Goal: Task Accomplishment & Management: Manage account settings

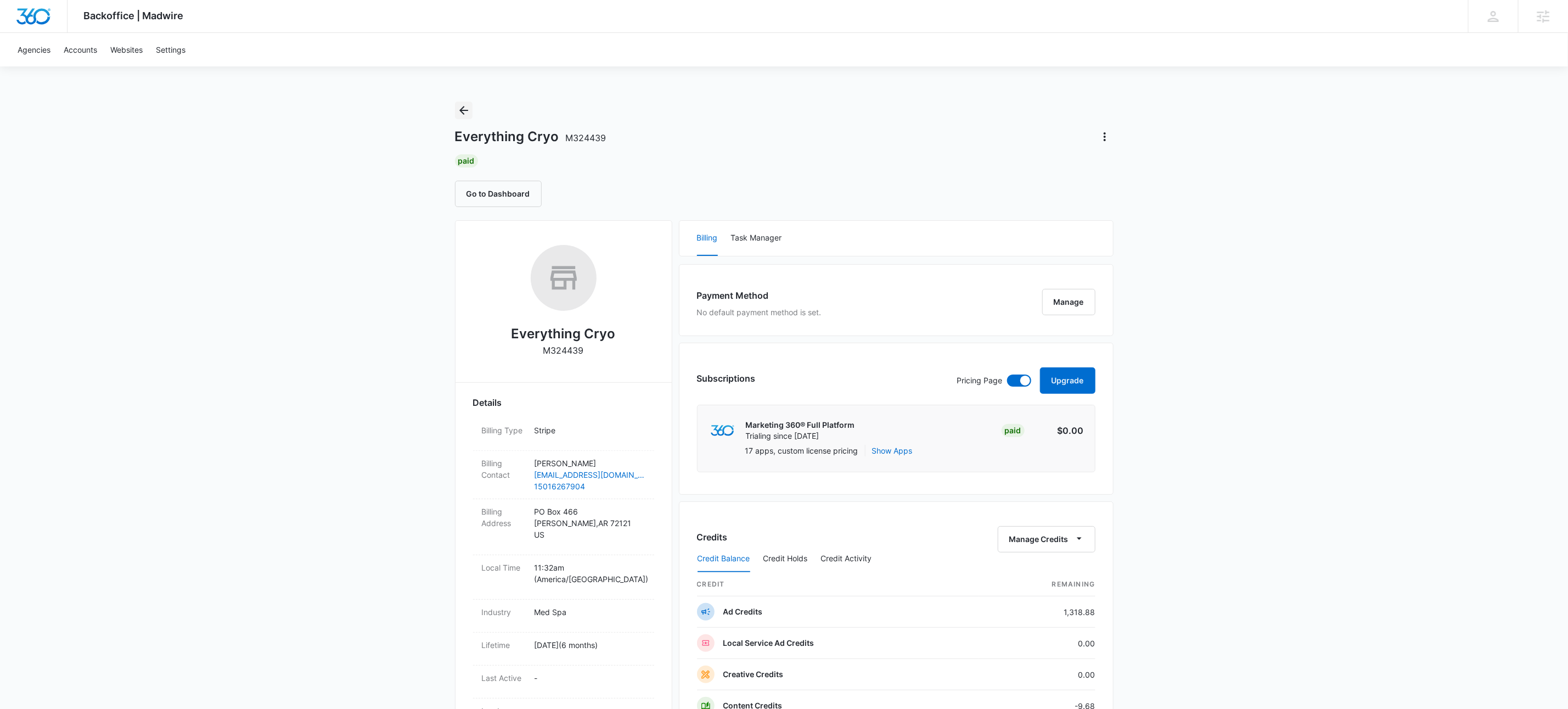
click at [463, 108] on icon "Back" at bounding box center [464, 110] width 14 height 14
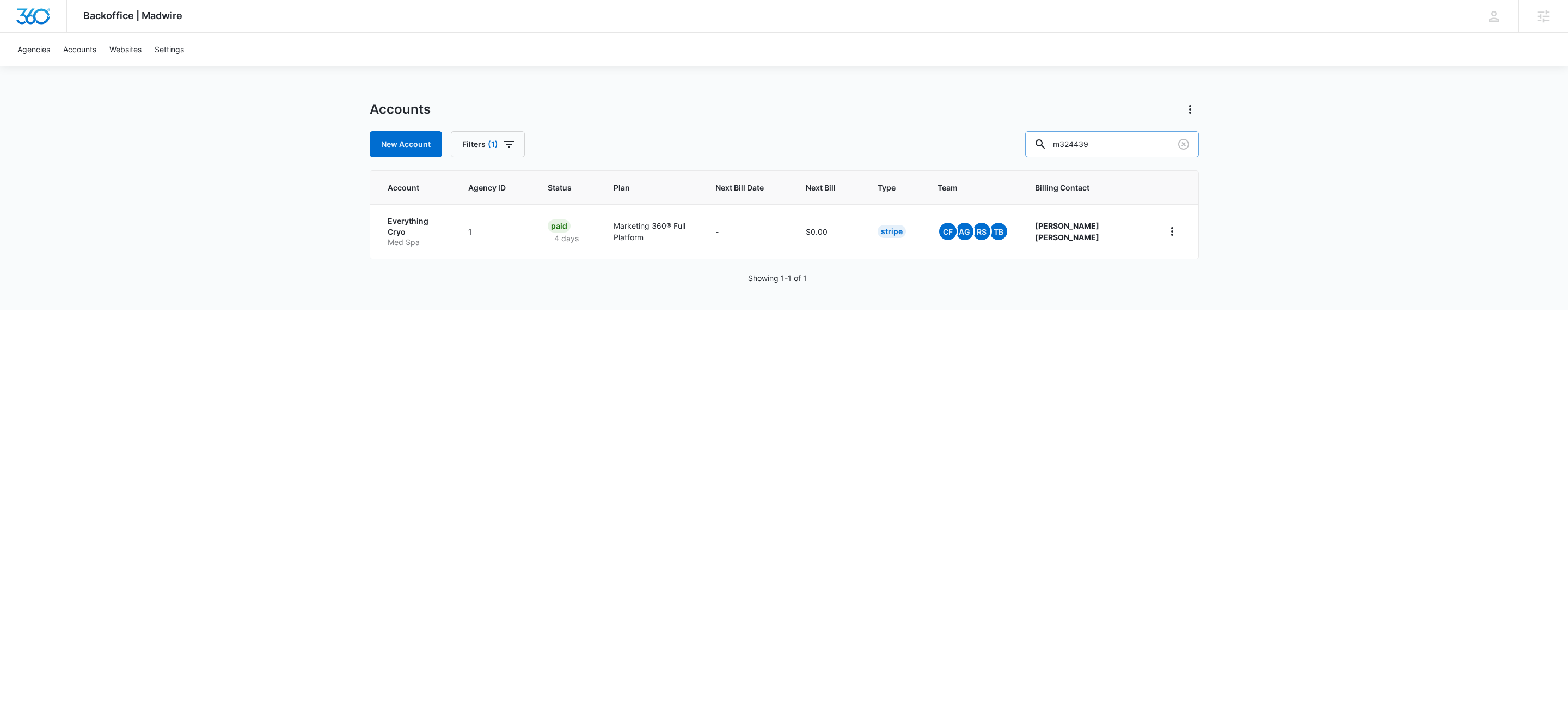
click at [1152, 152] on input "m324439" at bounding box center [1112, 144] width 174 height 26
type input "m332662"
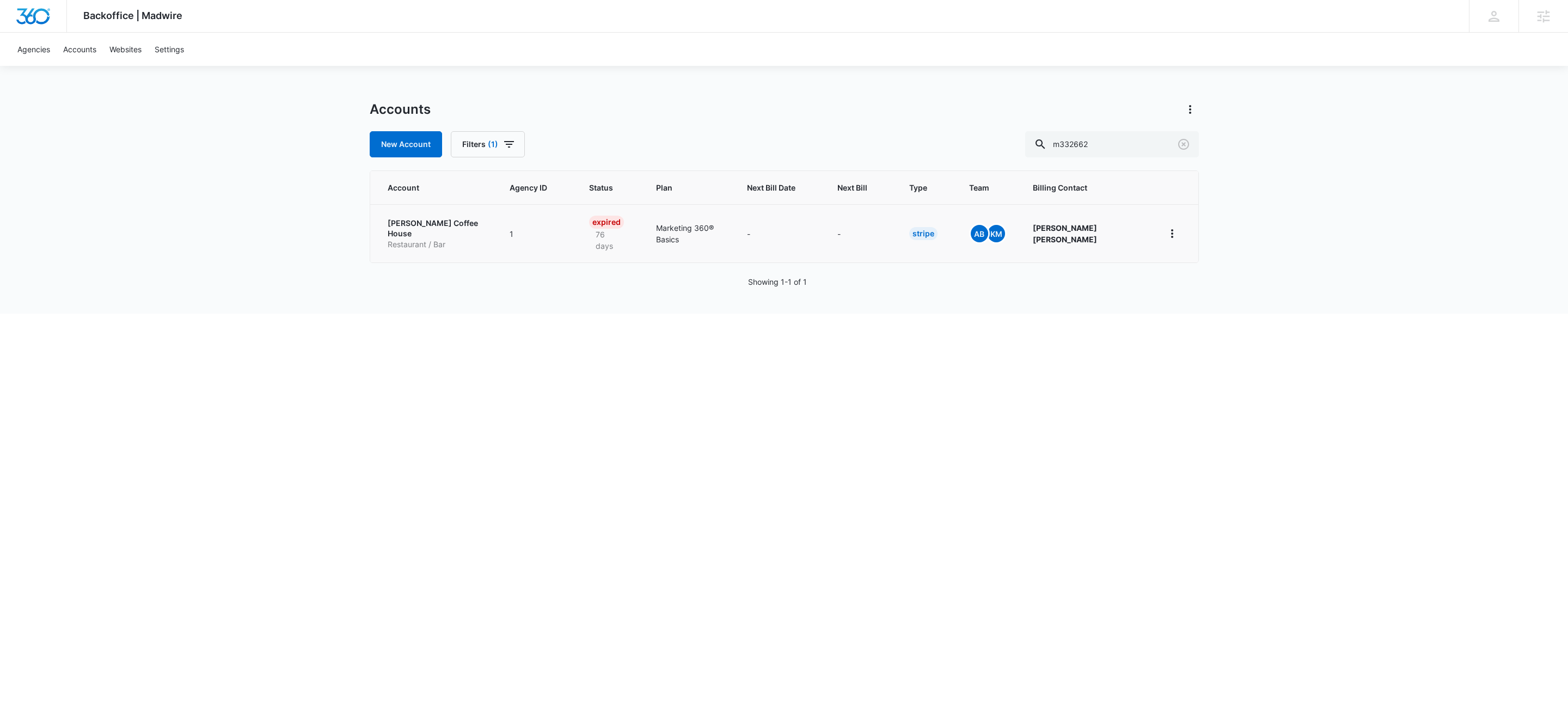
click at [407, 239] on p "Restaurant / Bar" at bounding box center [436, 244] width 95 height 11
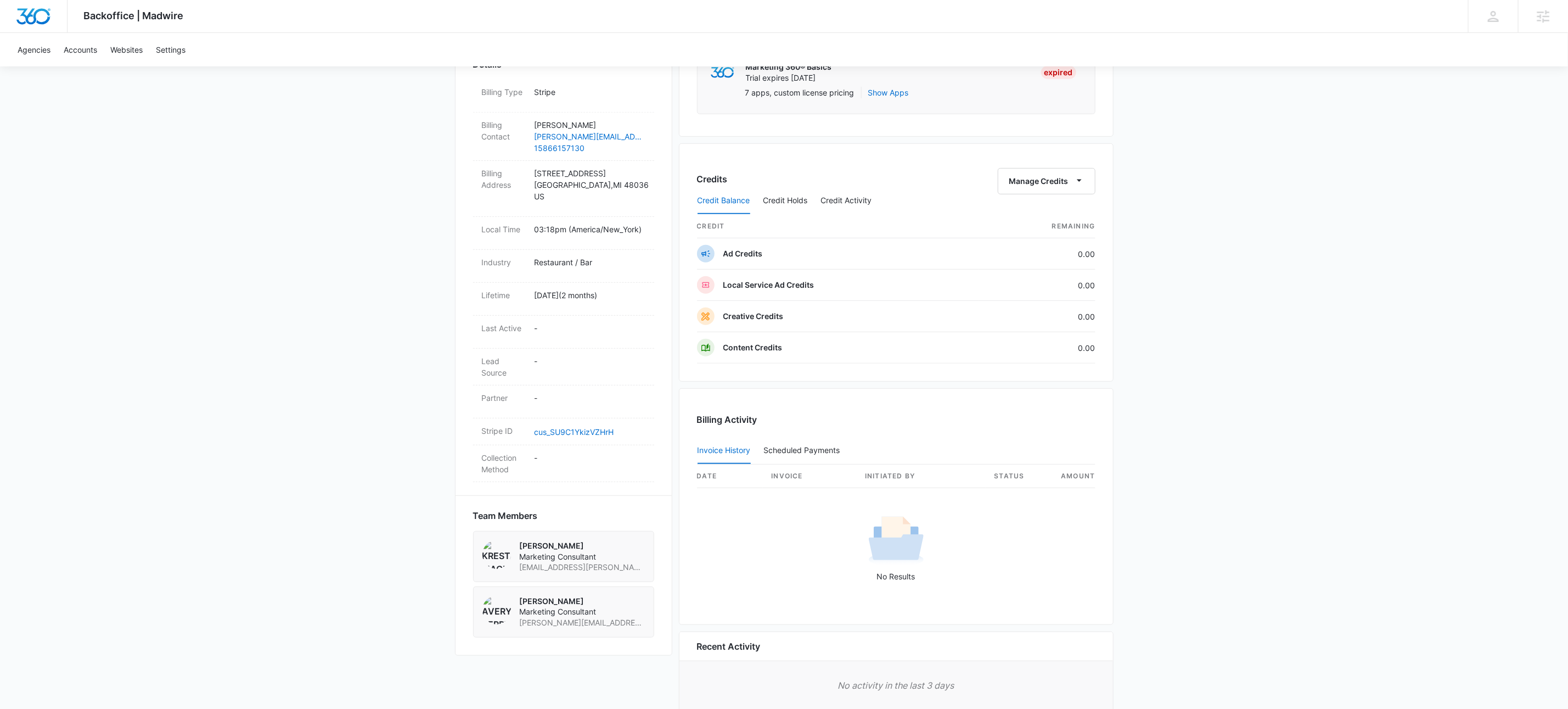
scroll to position [419, 0]
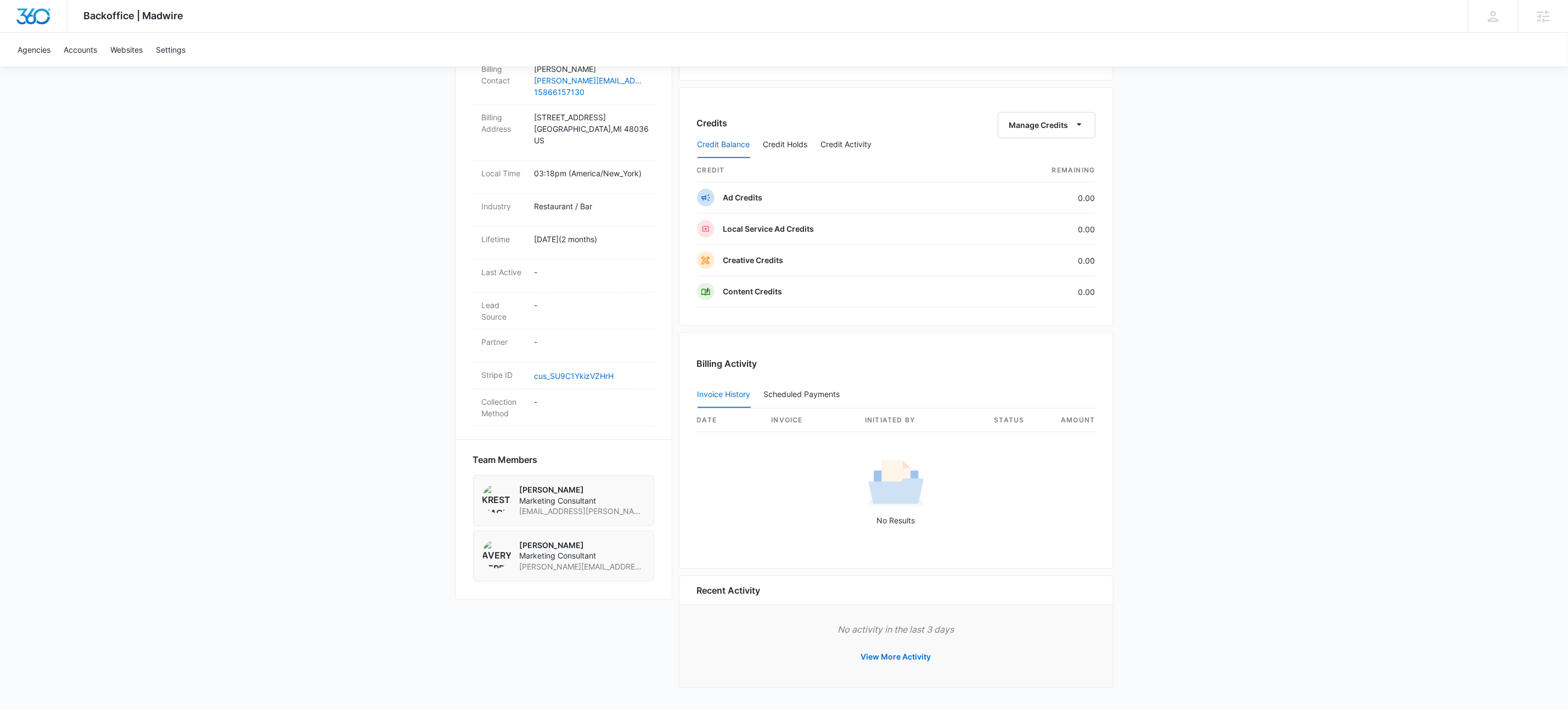
click at [1176, 342] on div "Backoffice | Madwire Apps Settings KW Kait Weagraff [EMAIL_ADDRESS][PERSON_NAME…" at bounding box center [784, 147] width 1568 height 1123
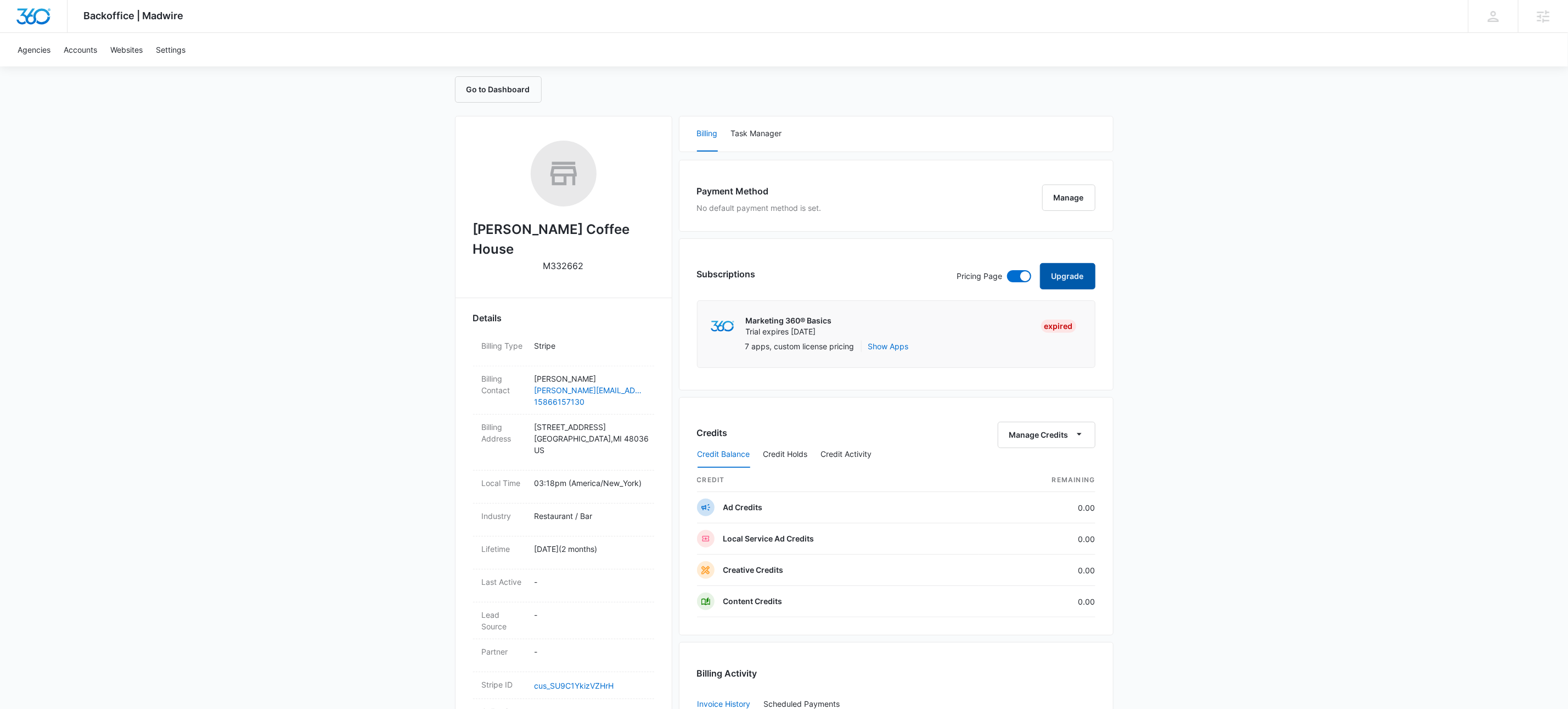
click at [1067, 271] on button "Upgrade" at bounding box center [1067, 276] width 55 height 26
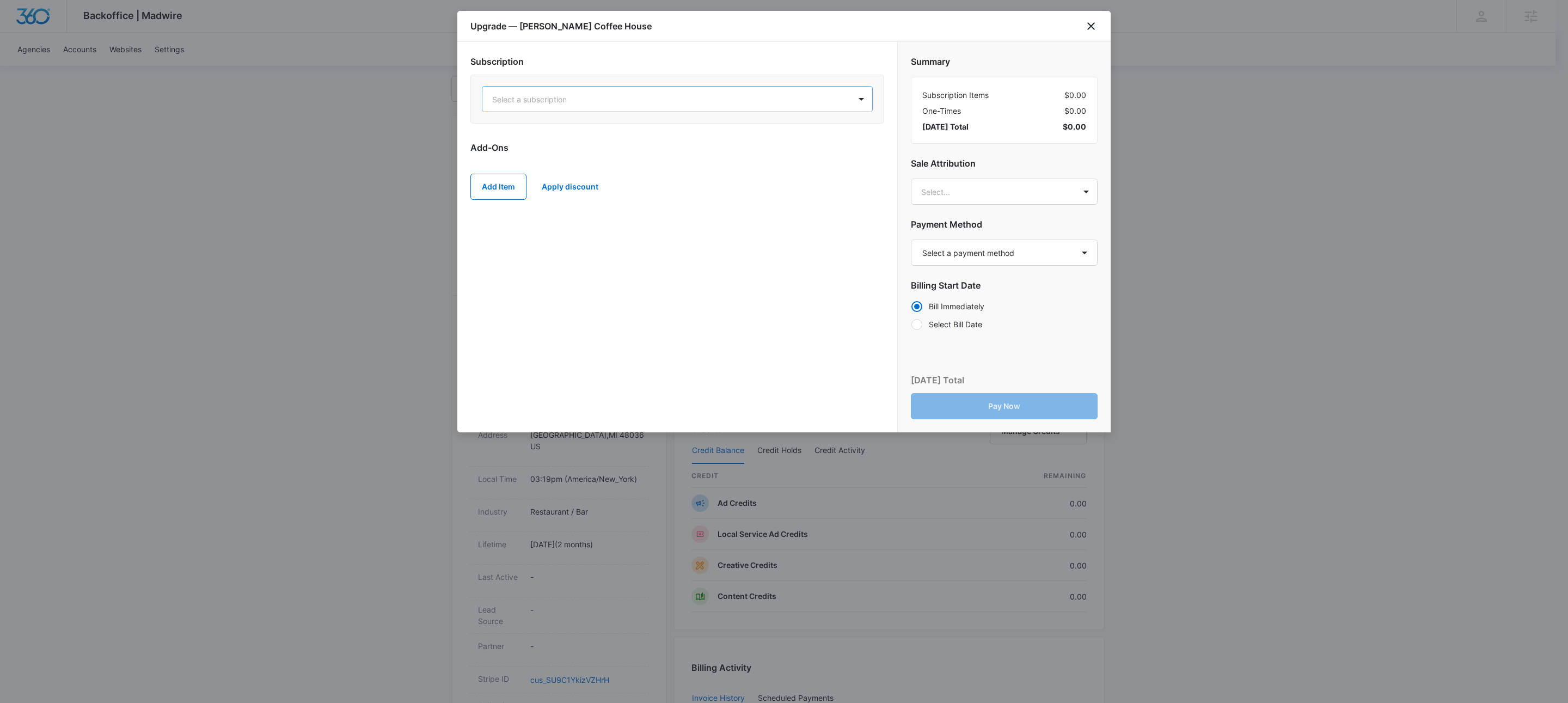
click at [654, 101] on div at bounding box center [664, 99] width 344 height 14
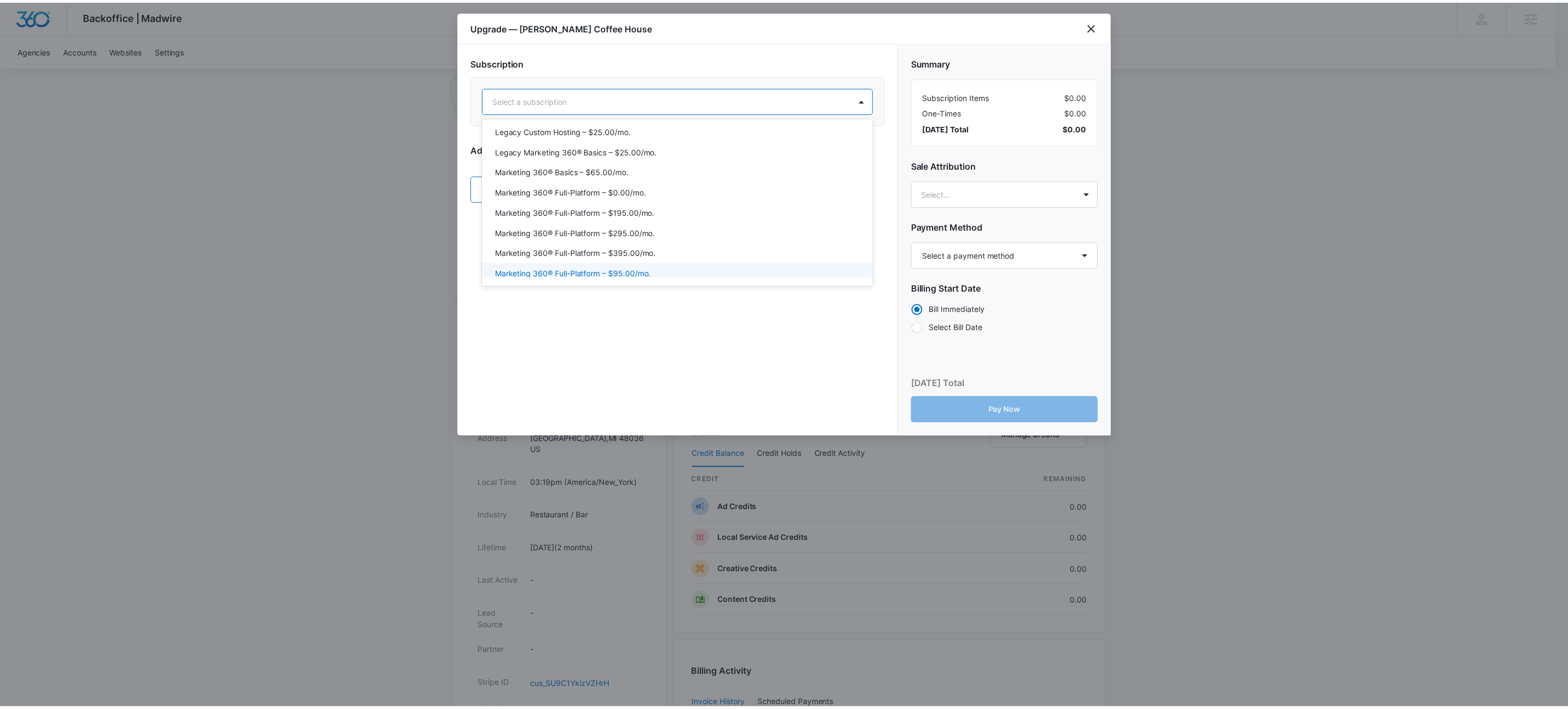
scroll to position [115, 0]
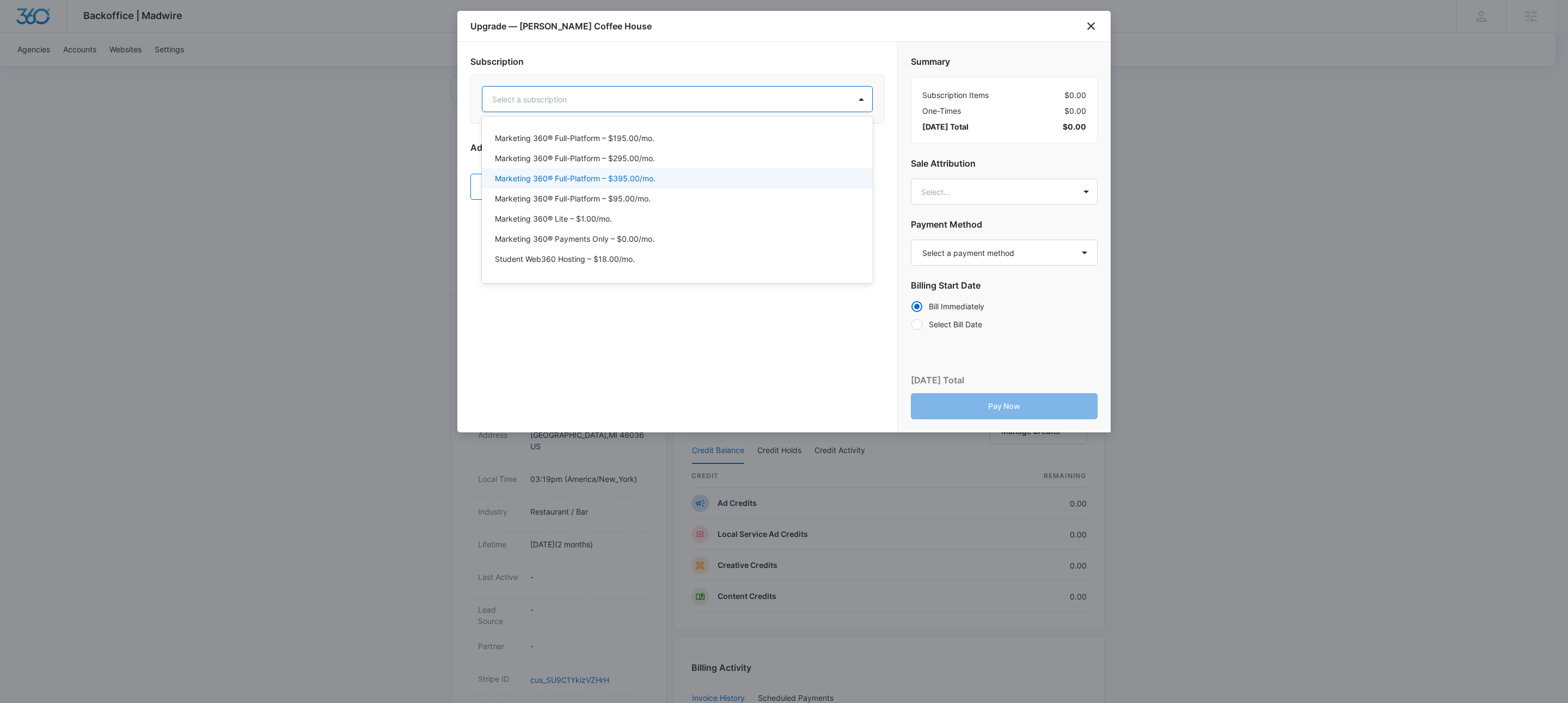
click at [649, 180] on p "Marketing 360® Full-Platform – $395.00/mo." at bounding box center [575, 178] width 160 height 12
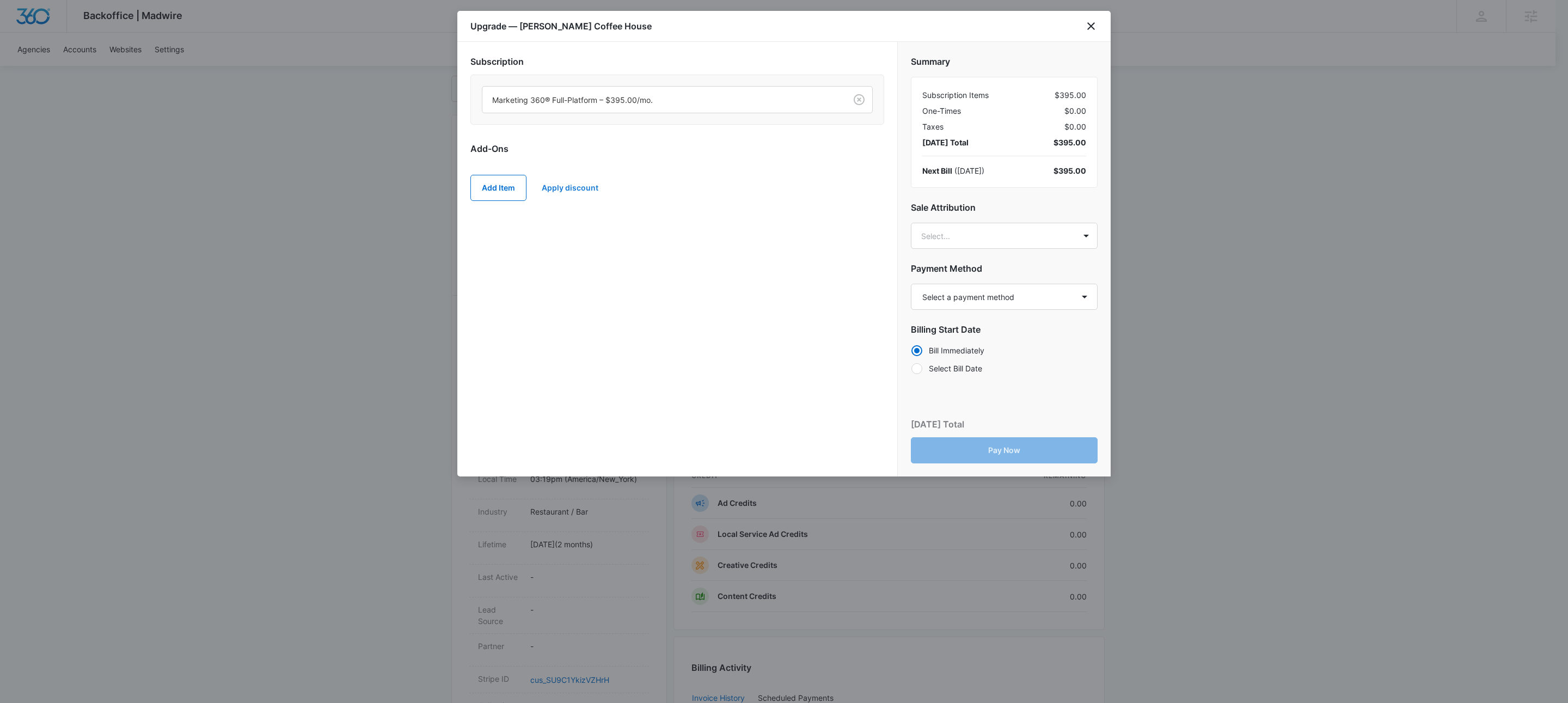
click at [571, 184] on button "Apply discount" at bounding box center [570, 187] width 78 height 26
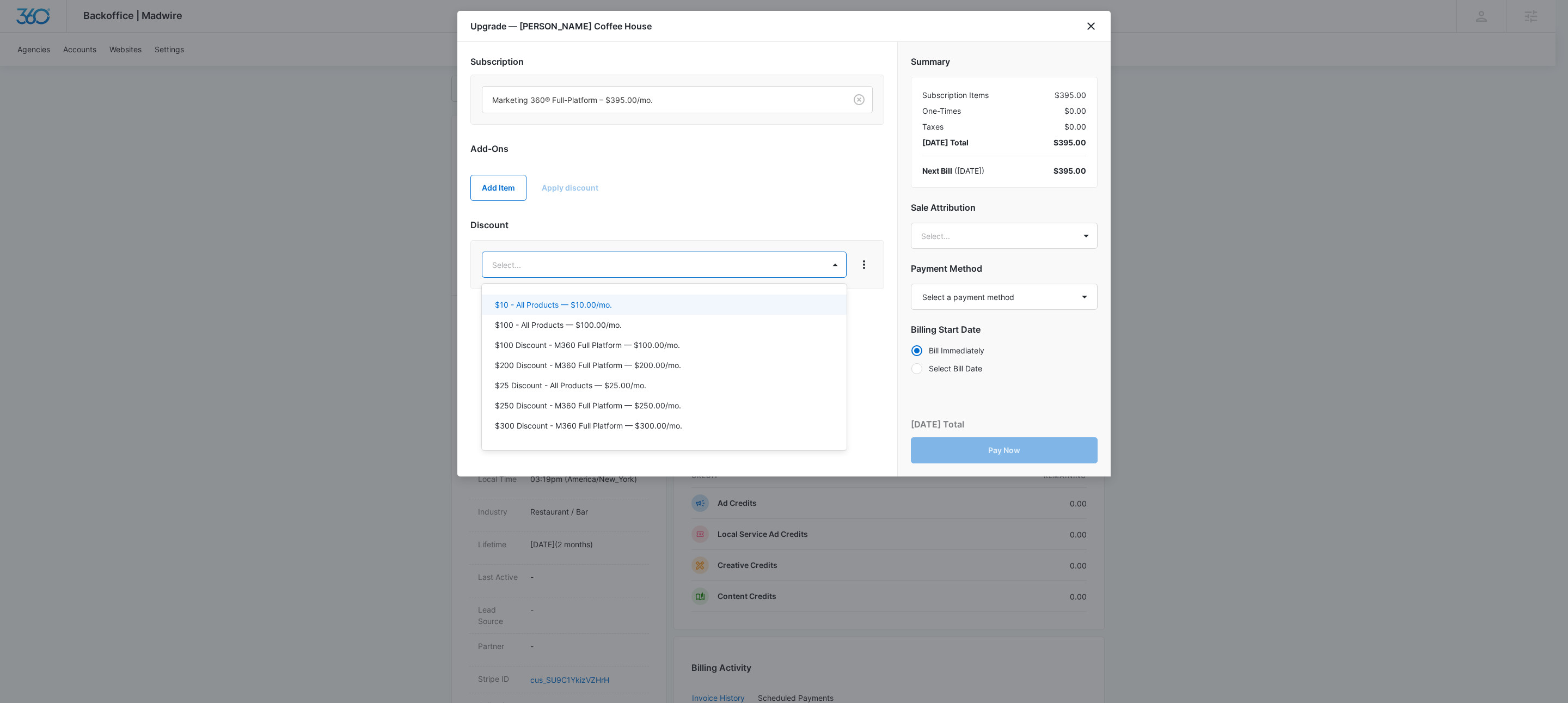
click at [579, 263] on body "Backoffice | Madwire Apps Settings KW Kait Weagraff [EMAIL_ADDRESS][PERSON_NAME…" at bounding box center [784, 453] width 1568 height 1113
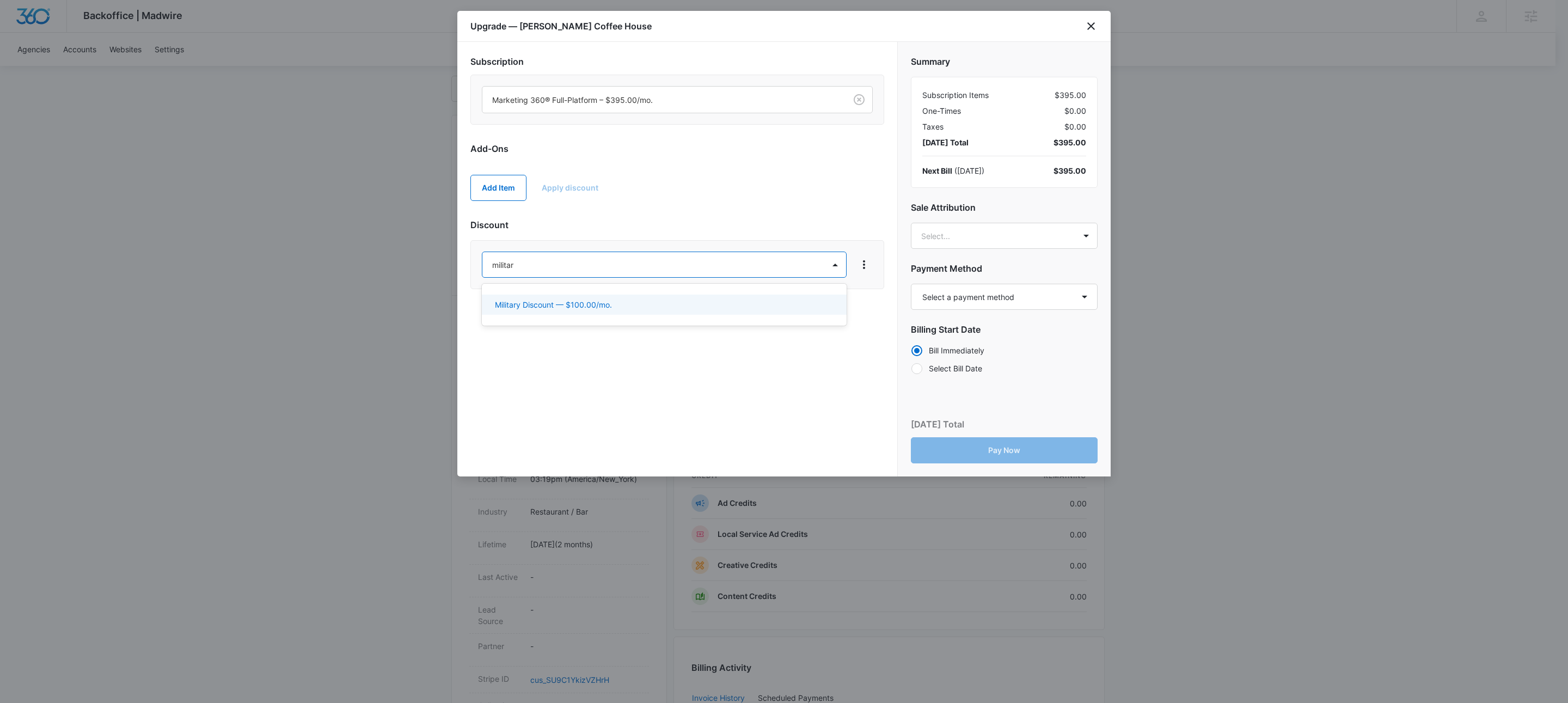
type input "military"
click at [612, 296] on div "Military Discount — $100.00/mo." at bounding box center [663, 304] width 365 height 20
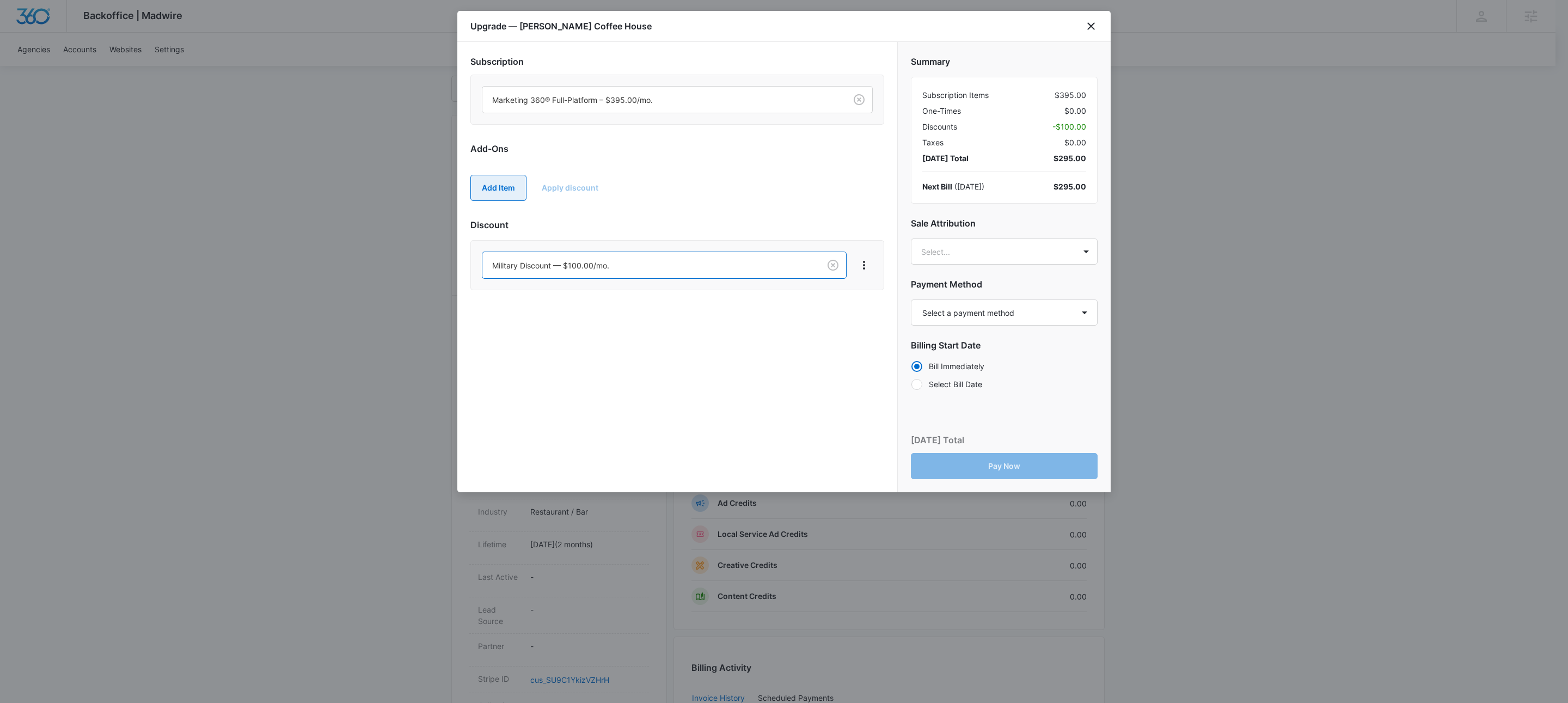
click at [511, 192] on button "Add Item" at bounding box center [499, 187] width 56 height 26
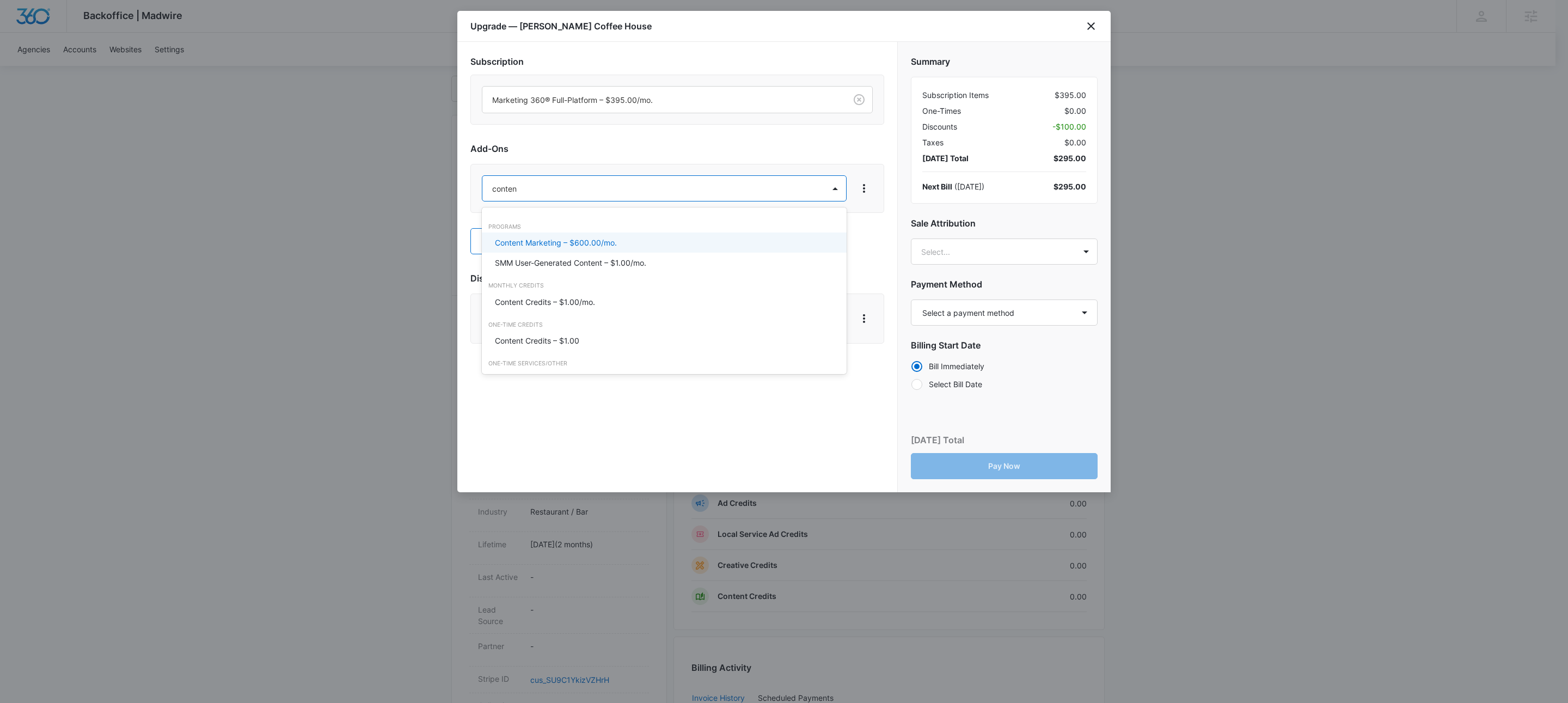
type input "content"
click at [537, 243] on p "Content Marketing – $600.00/mo." at bounding box center [555, 242] width 122 height 12
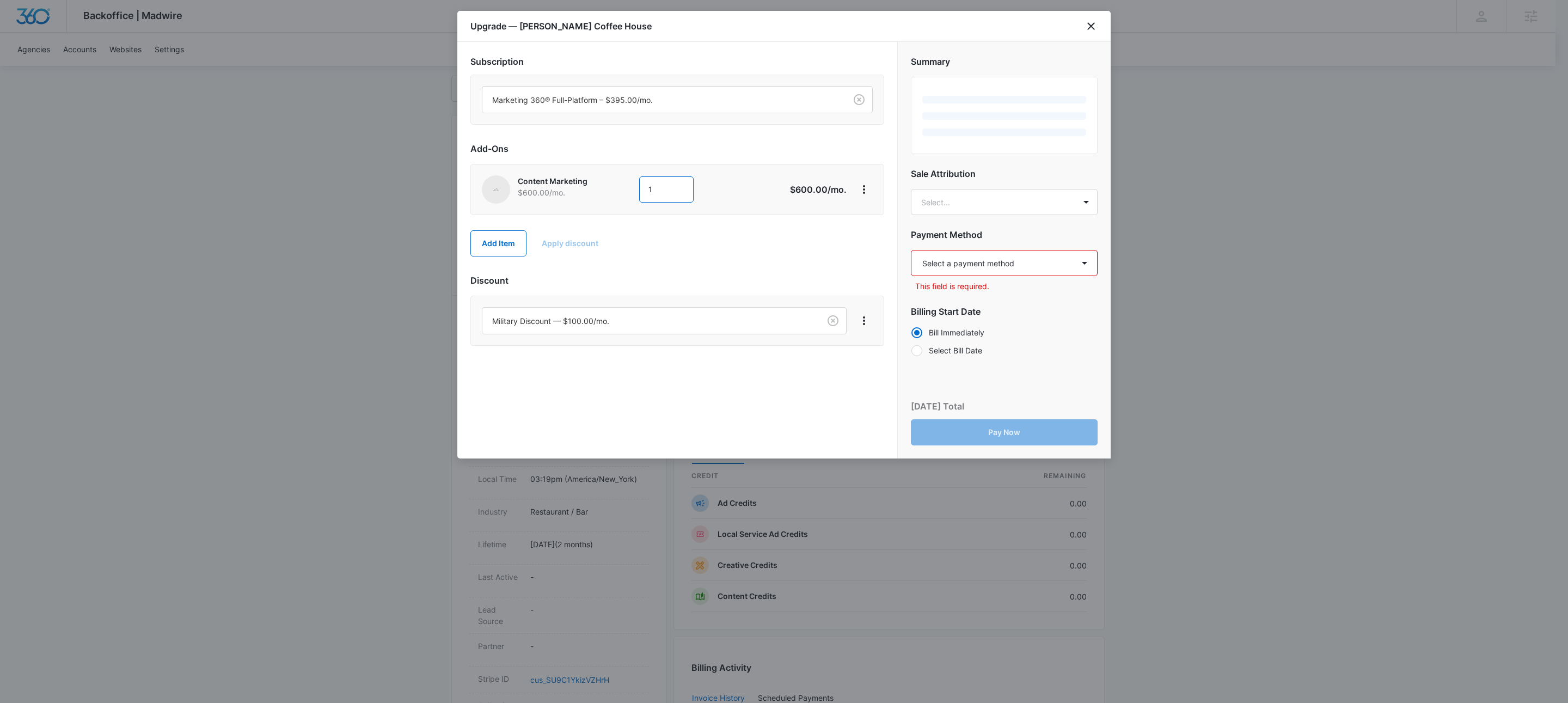
click at [679, 196] on input "1" at bounding box center [666, 189] width 54 height 26
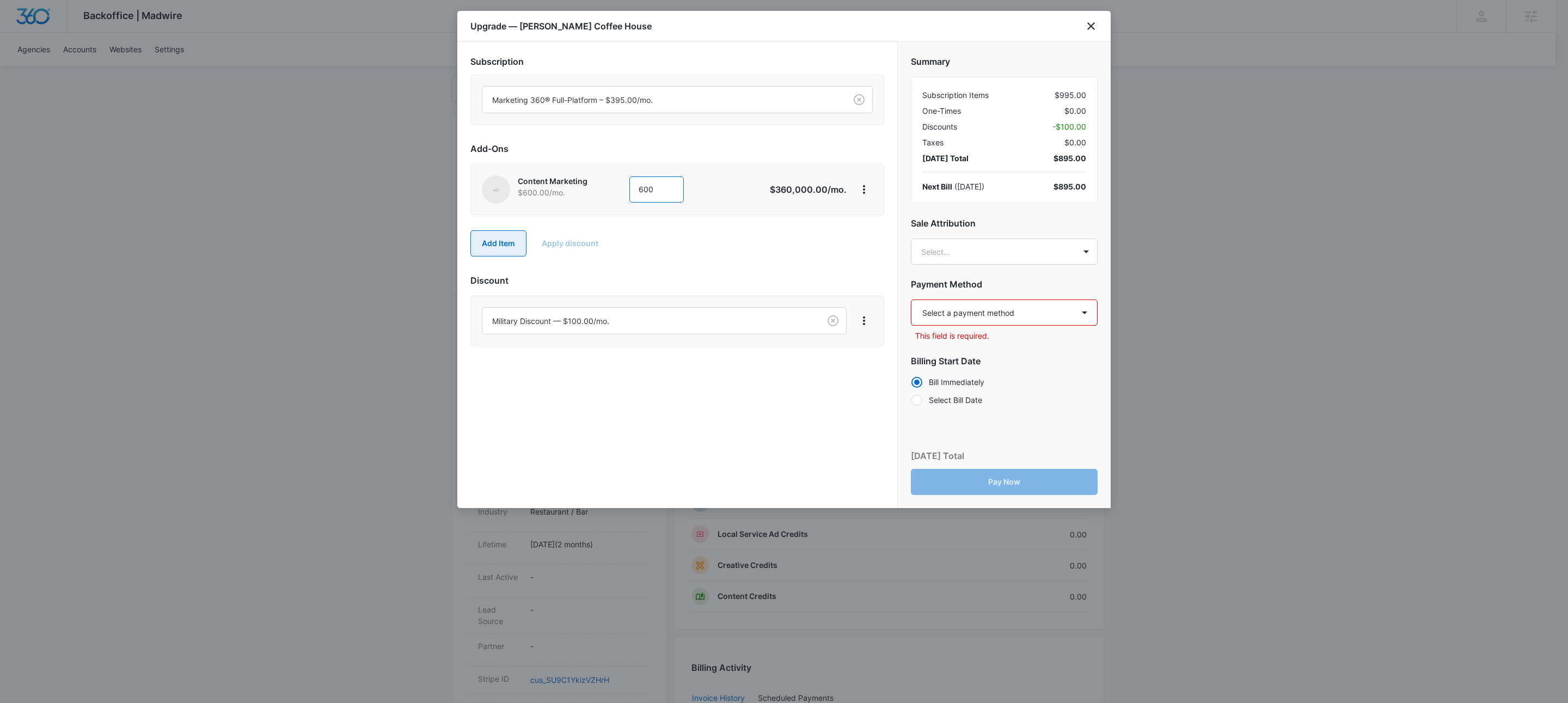
type input "600"
click at [494, 249] on button "Add Item" at bounding box center [499, 243] width 56 height 26
type input "ad cre"
click at [571, 298] on p "Ad Credits – $1.00/mo." at bounding box center [536, 298] width 82 height 12
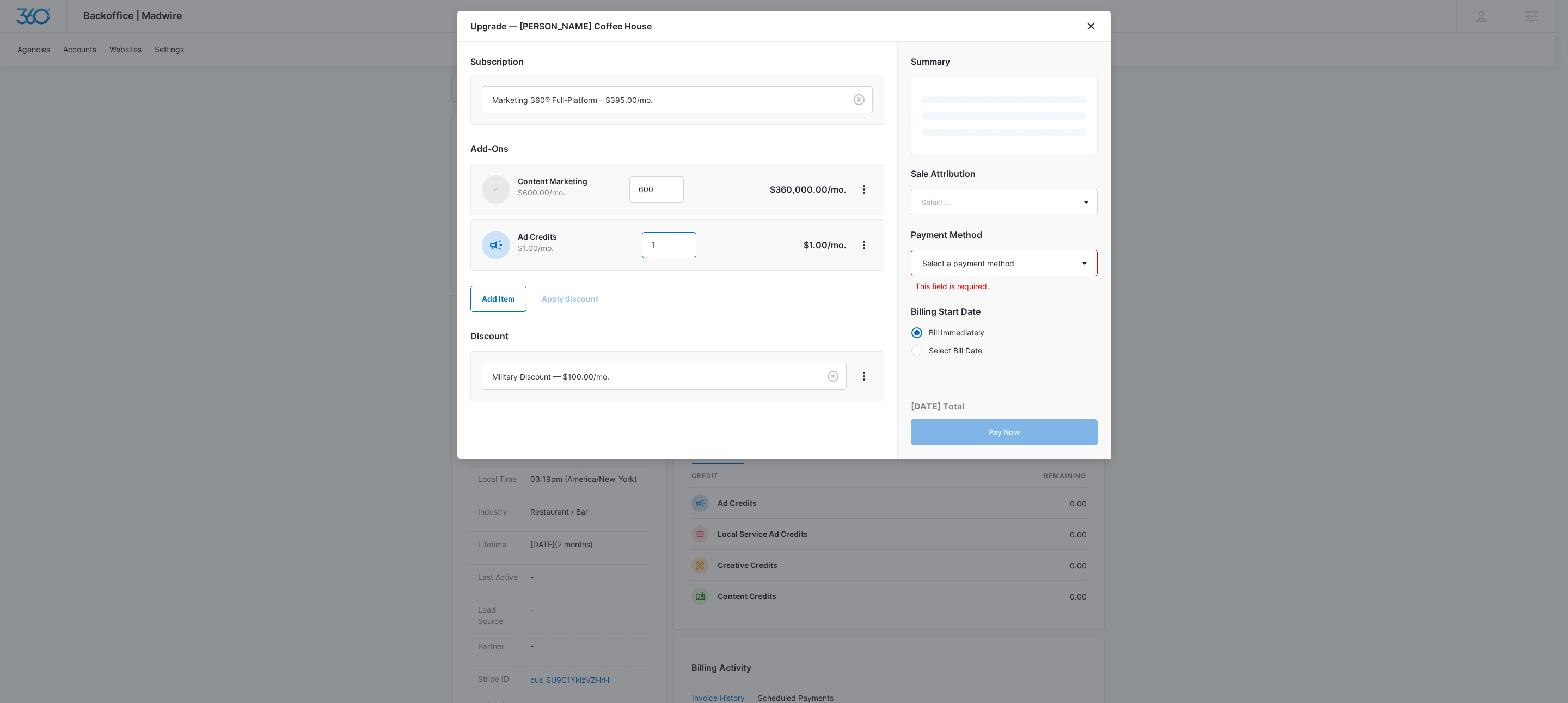
click at [677, 240] on input "1" at bounding box center [669, 245] width 54 height 26
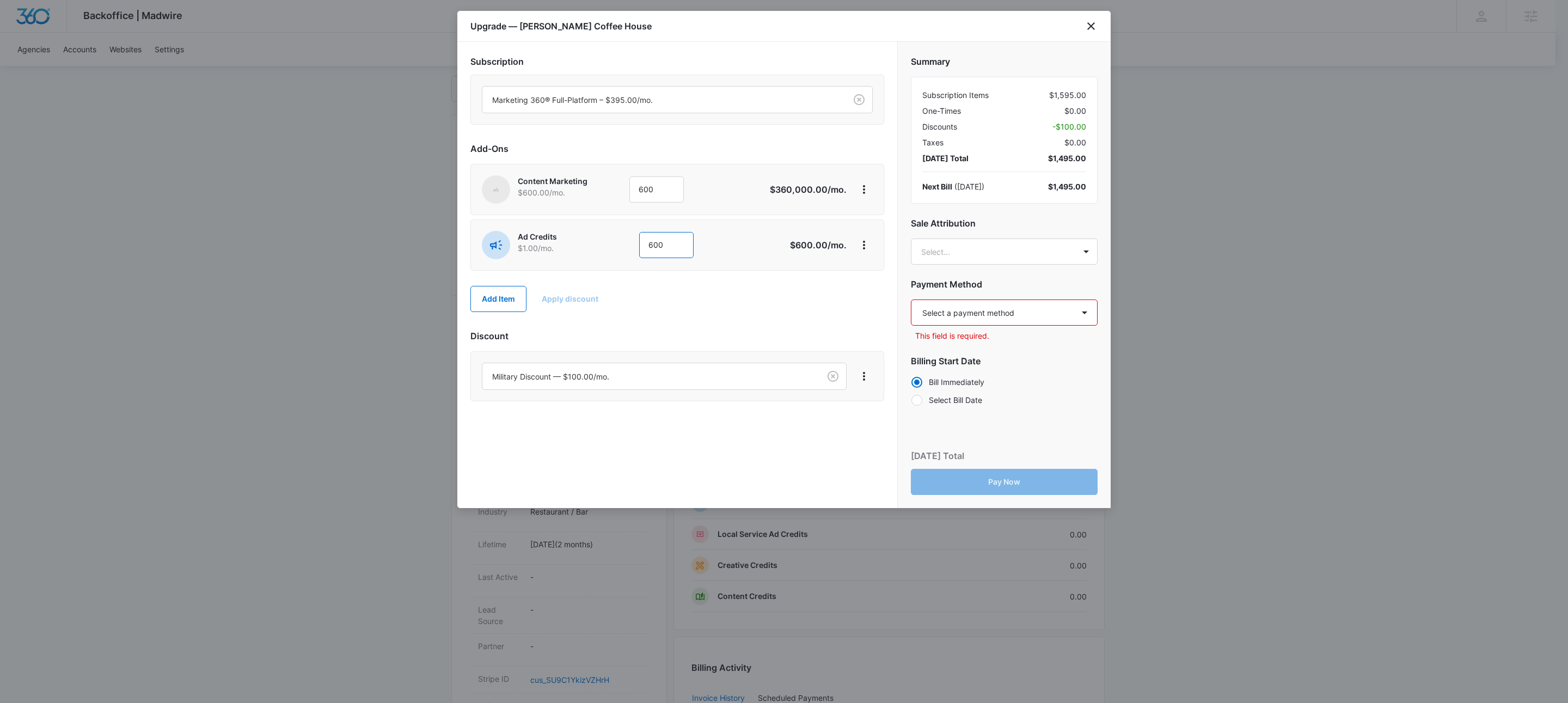
type input "600"
click at [1031, 311] on select "Select a payment method Visa ending in 3086 New payment method Monthly invoice" at bounding box center [1004, 312] width 186 height 26
select select "pm_1S5t1WA4n8RTgNjUrugDS7CE"
click at [911, 300] on select "Select a payment method Visa ending in 3086 New payment method Monthly invoice" at bounding box center [1004, 312] width 186 height 26
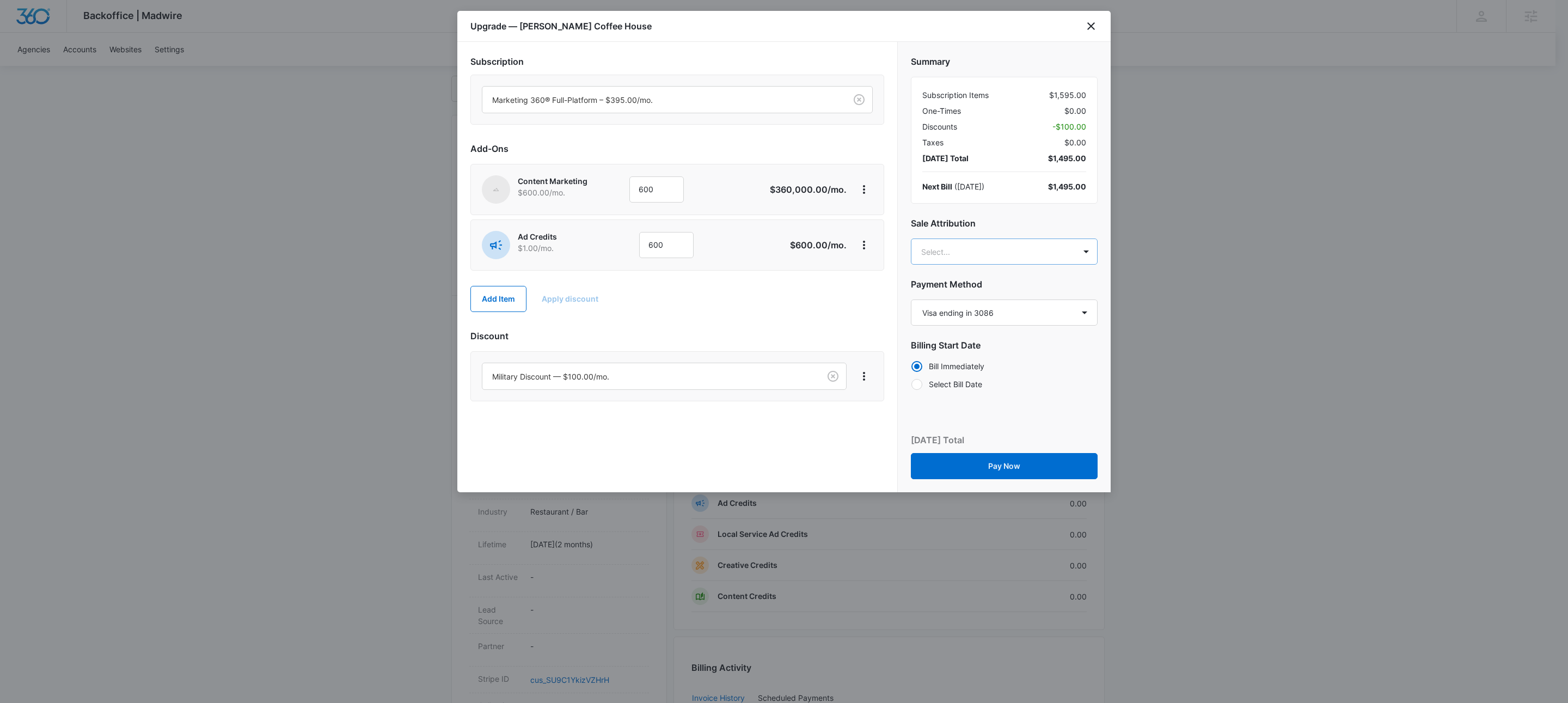
click at [982, 258] on body "Backoffice | Madwire Apps Settings KW Kait Weagraff [EMAIL_ADDRESS][PERSON_NAME…" at bounding box center [784, 453] width 1568 height 1113
type input "kresta"
click at [989, 347] on p "[EMAIL_ADDRESS][PERSON_NAME][DOMAIN_NAME]" at bounding box center [1003, 358] width 158 height 23
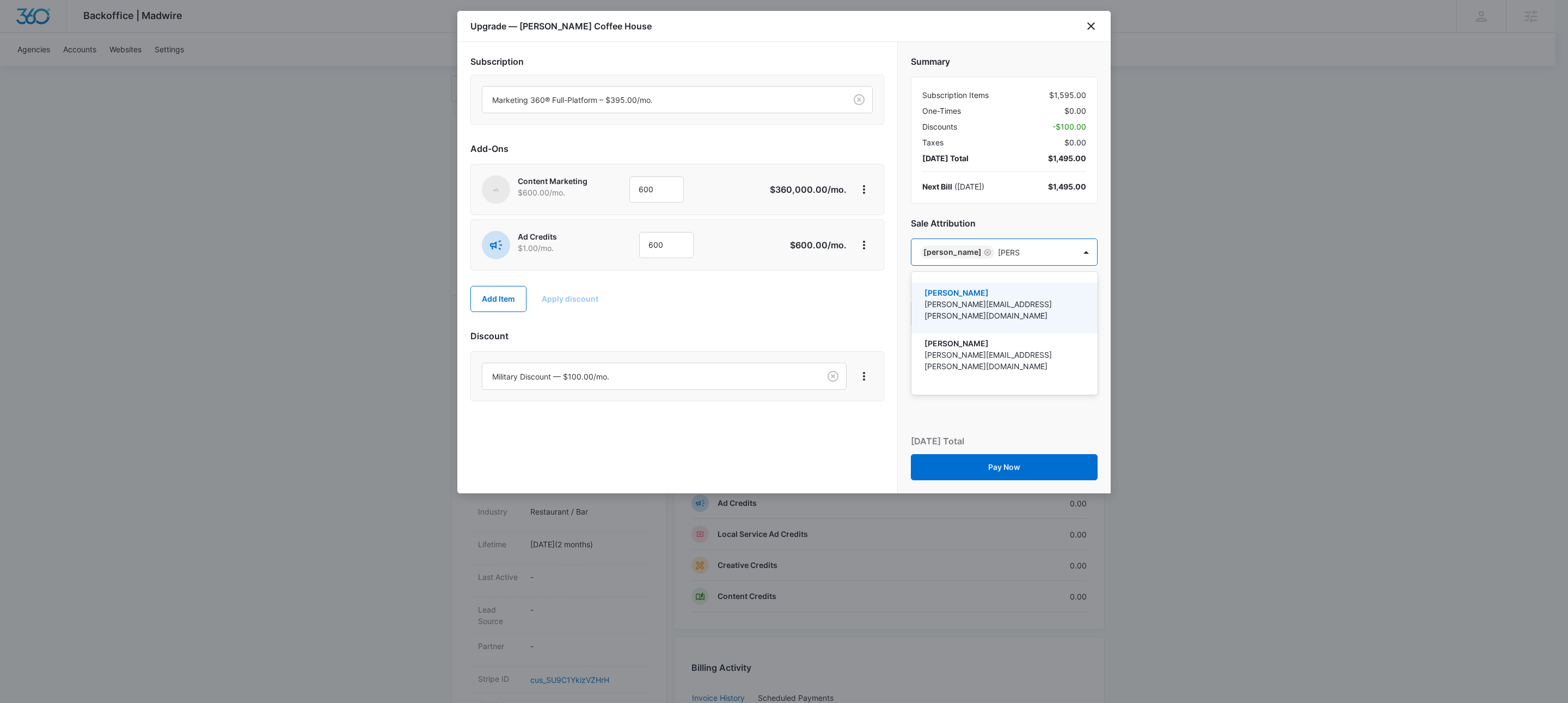
type input "[PERSON_NAME]"
click at [1012, 295] on p "[PERSON_NAME]" at bounding box center [1003, 293] width 158 height 12
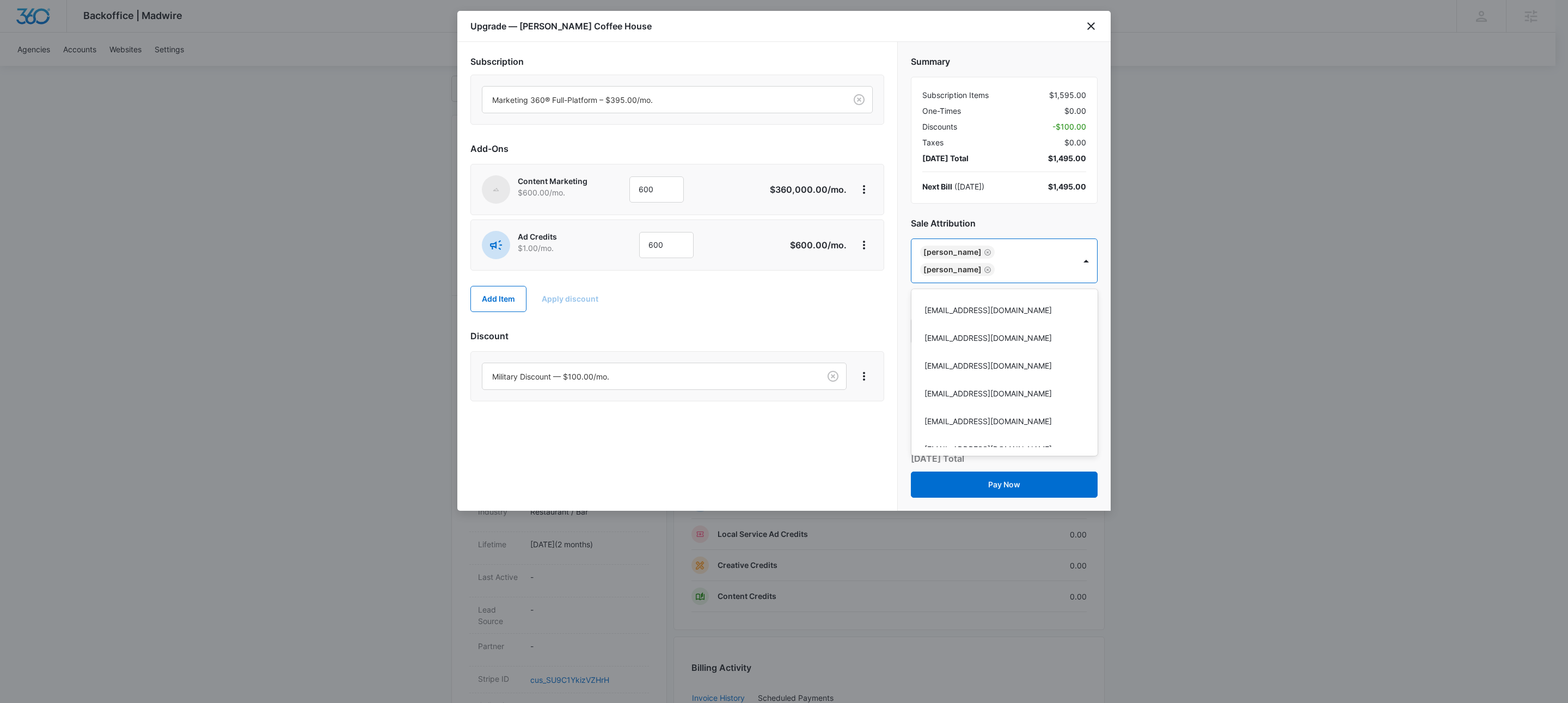
click at [866, 188] on div at bounding box center [784, 351] width 1568 height 703
click at [867, 188] on icon "View More" at bounding box center [864, 189] width 14 height 14
click at [895, 220] on div "Delete Item" at bounding box center [888, 222] width 41 height 7
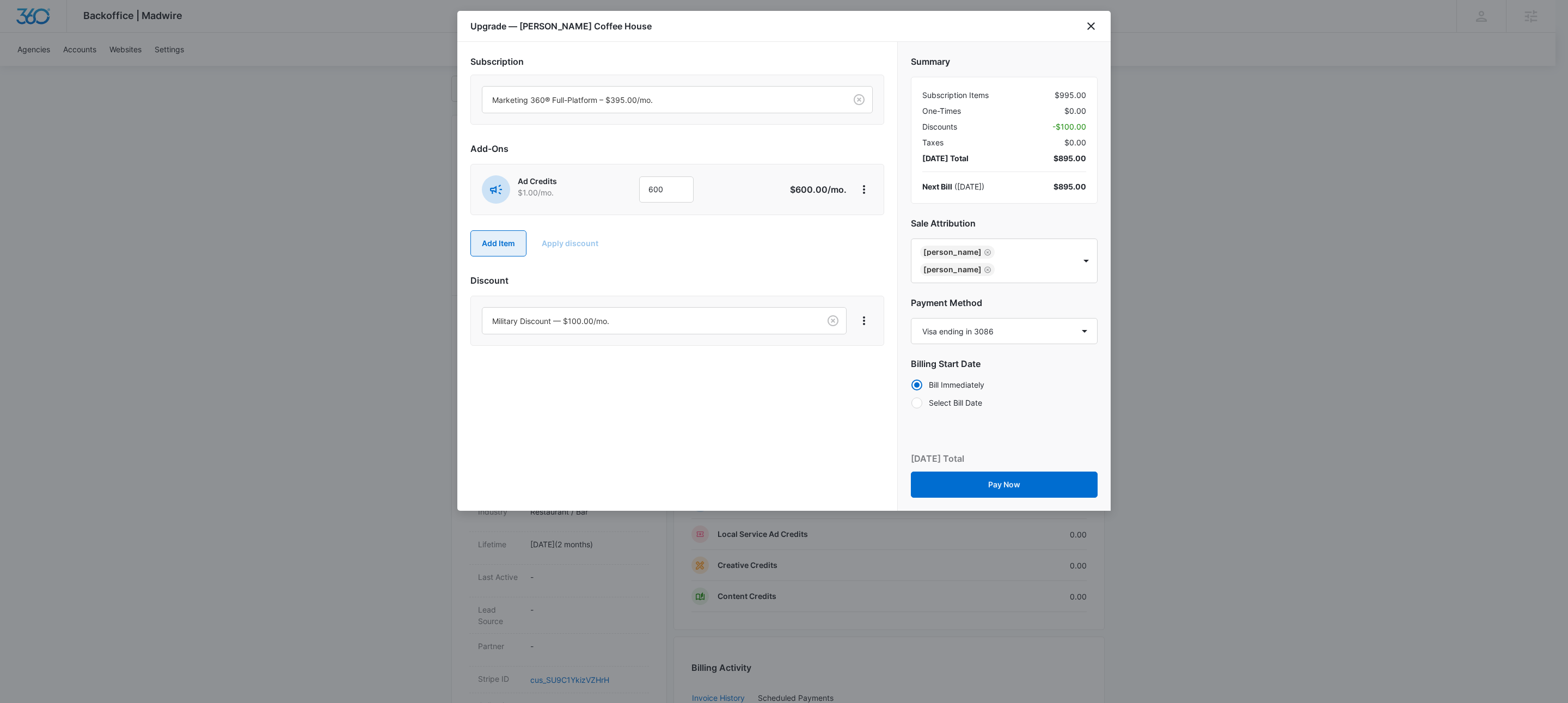
click at [509, 242] on button "Add Item" at bounding box center [499, 243] width 56 height 26
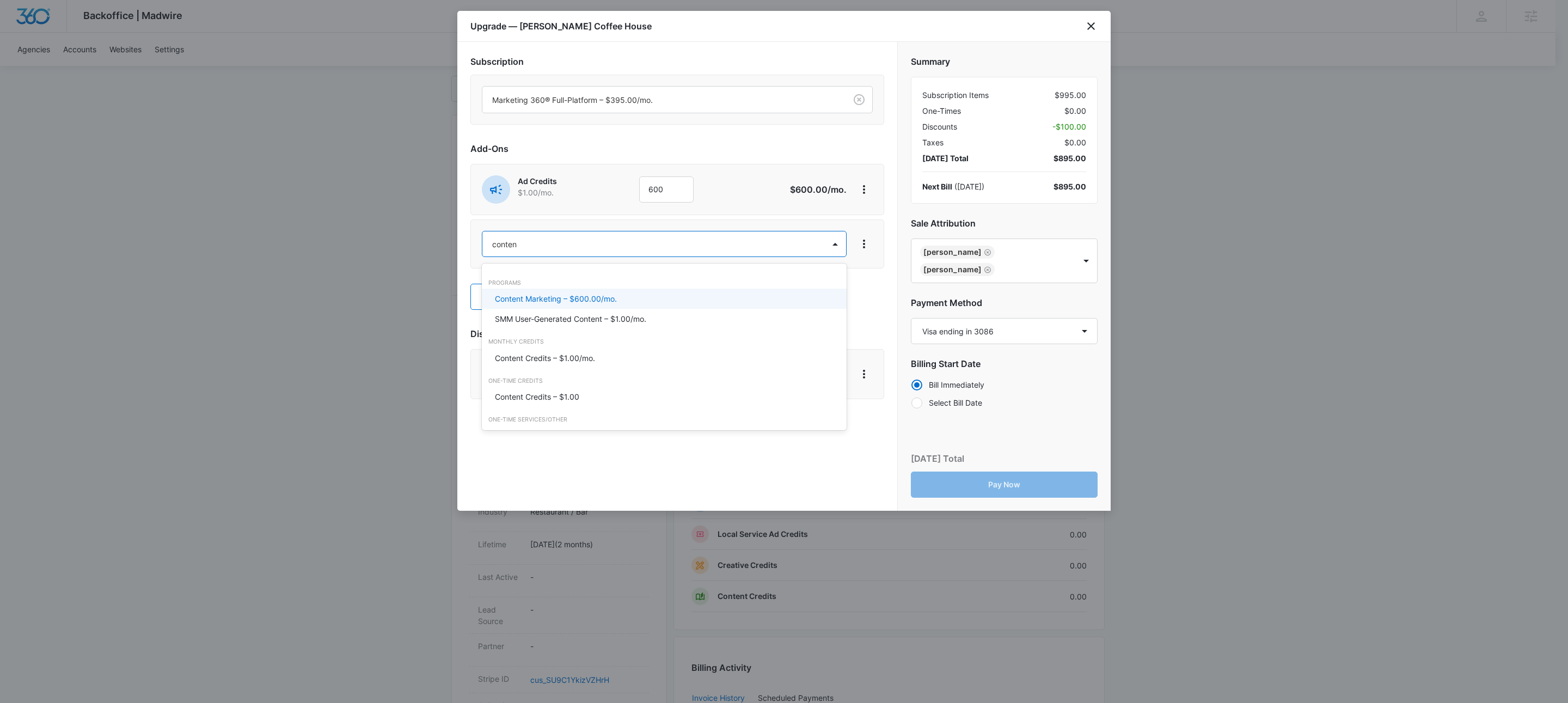
type input "content"
click at [596, 357] on div "Content Credits – $1.00/mo." at bounding box center [662, 357] width 336 height 12
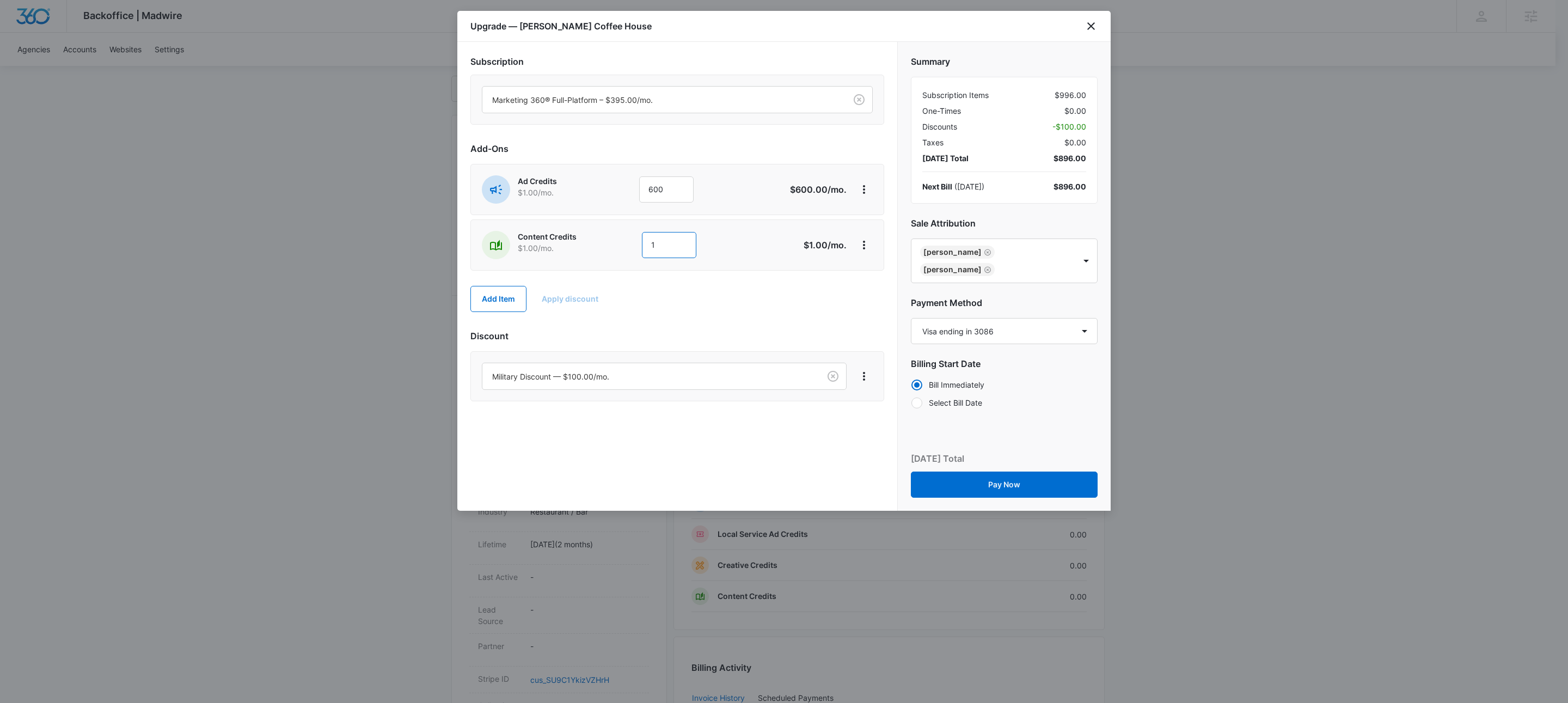
click at [665, 248] on input "1" at bounding box center [669, 245] width 54 height 26
type input "600"
click at [770, 459] on div "Subscription Marketing 360® Full-Platform – $395.00/mo. Add-Ons Ad Credits $1.0…" at bounding box center [677, 276] width 440 height 469
click at [1048, 275] on body "Backoffice | Madwire Apps Settings KW Kait Weagraff [EMAIL_ADDRESS][PERSON_NAME…" at bounding box center [784, 453] width 1568 height 1113
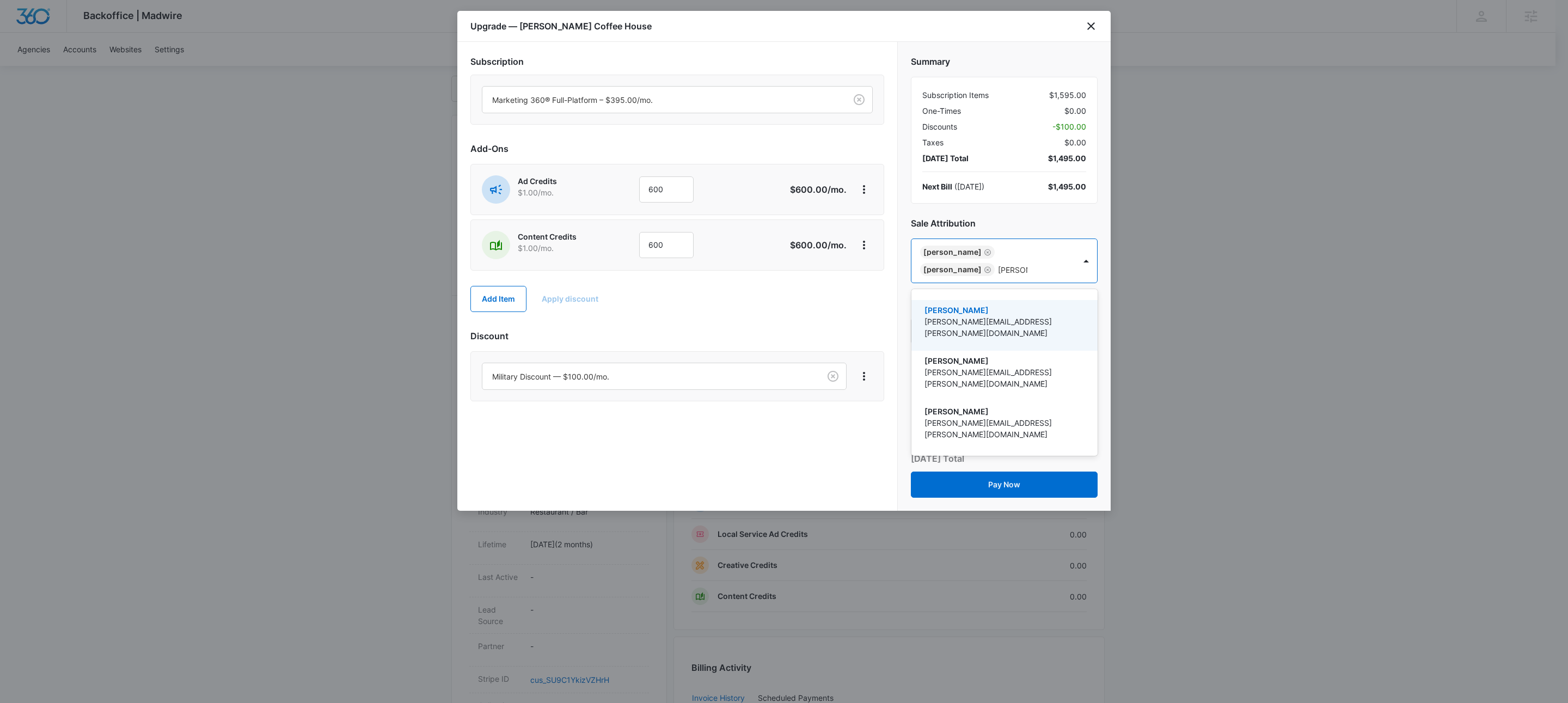
type input "[PERSON_NAME]"
click at [987, 310] on p "[PERSON_NAME]" at bounding box center [1003, 310] width 158 height 12
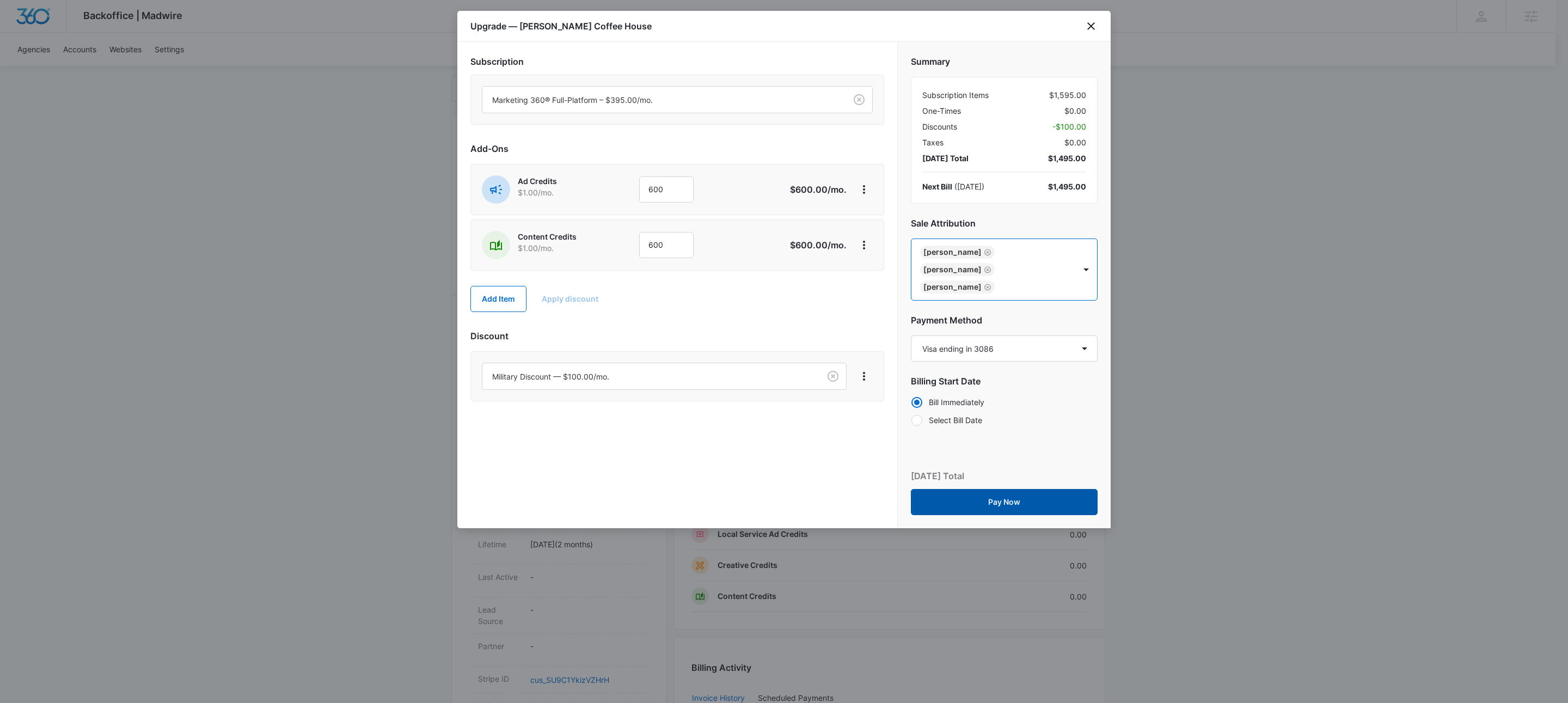
click at [1056, 500] on button "Pay Now" at bounding box center [1004, 501] width 186 height 26
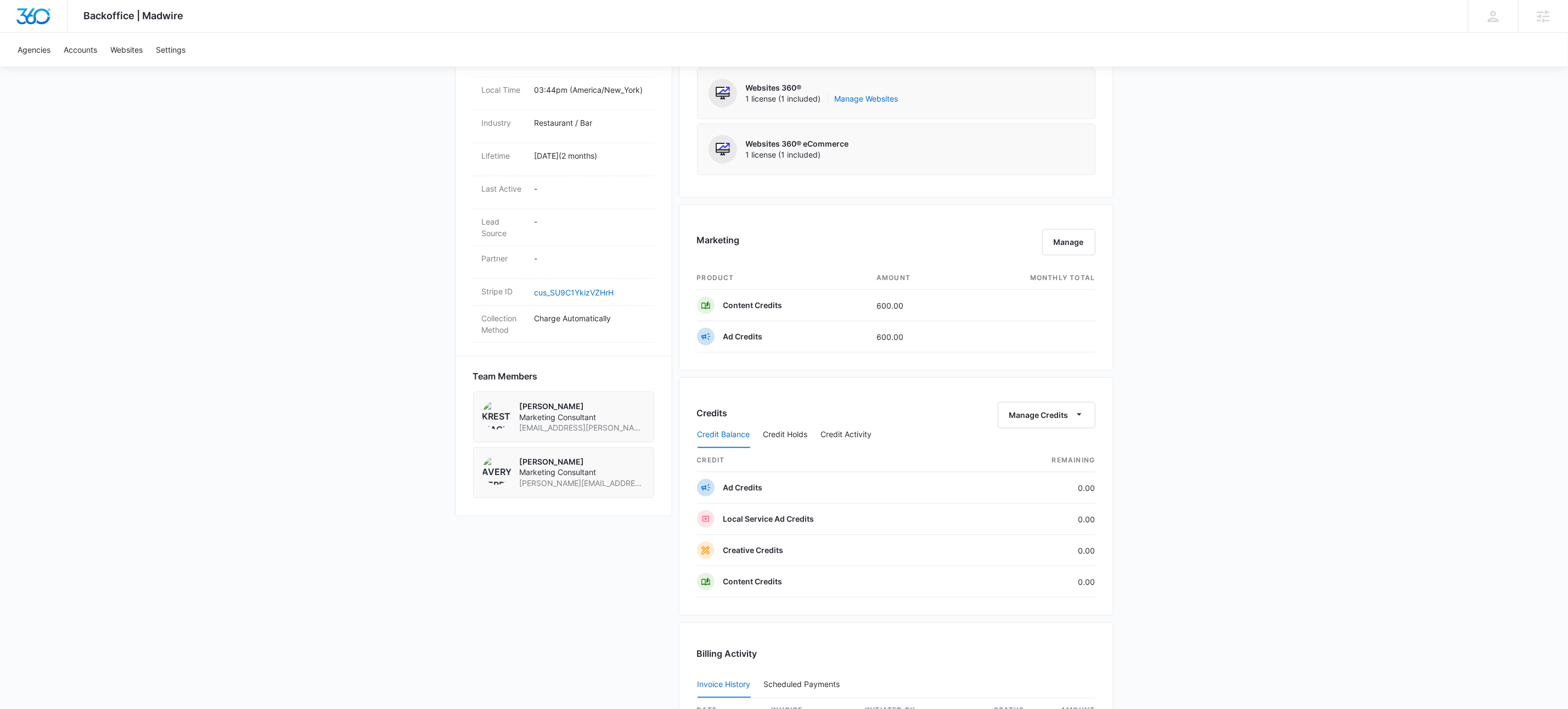
scroll to position [0, 0]
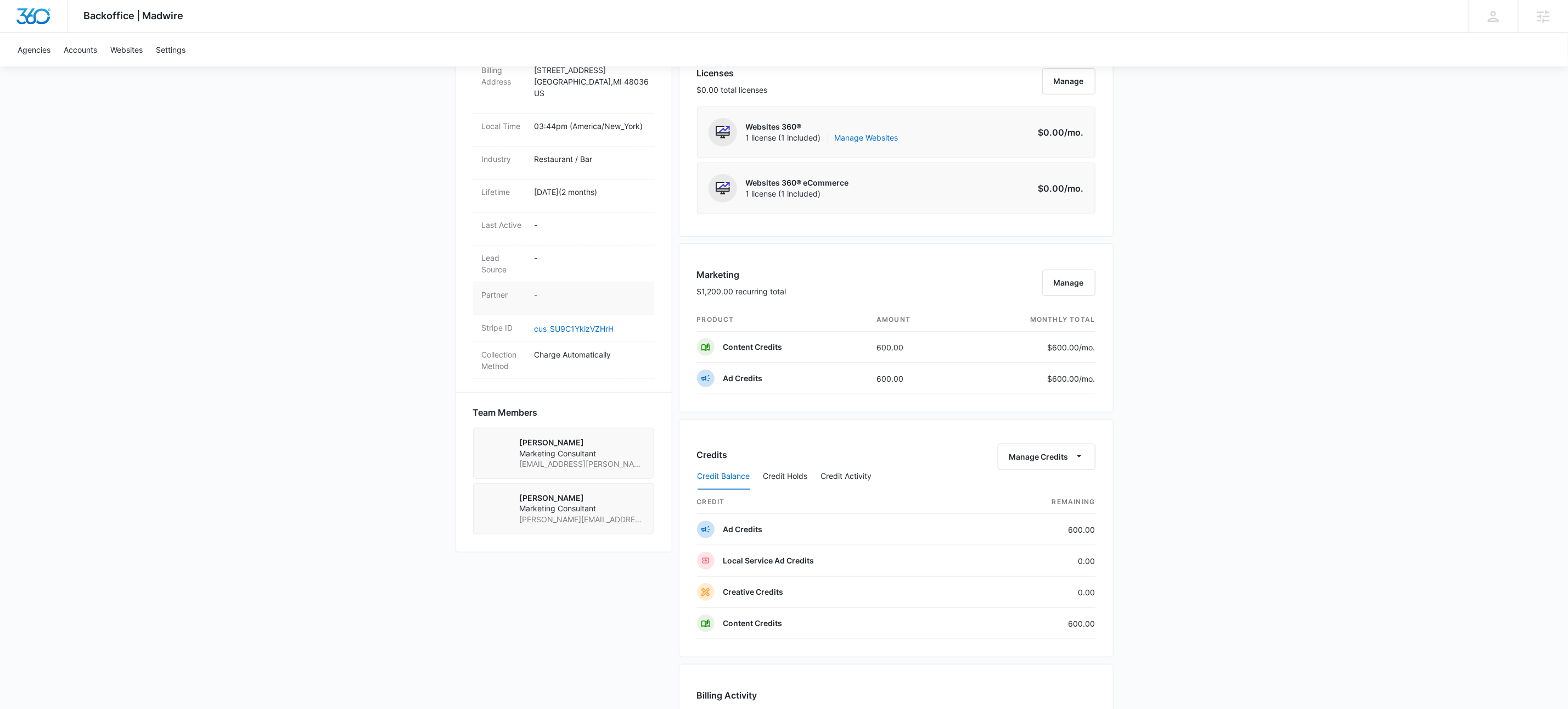
scroll to position [382, 0]
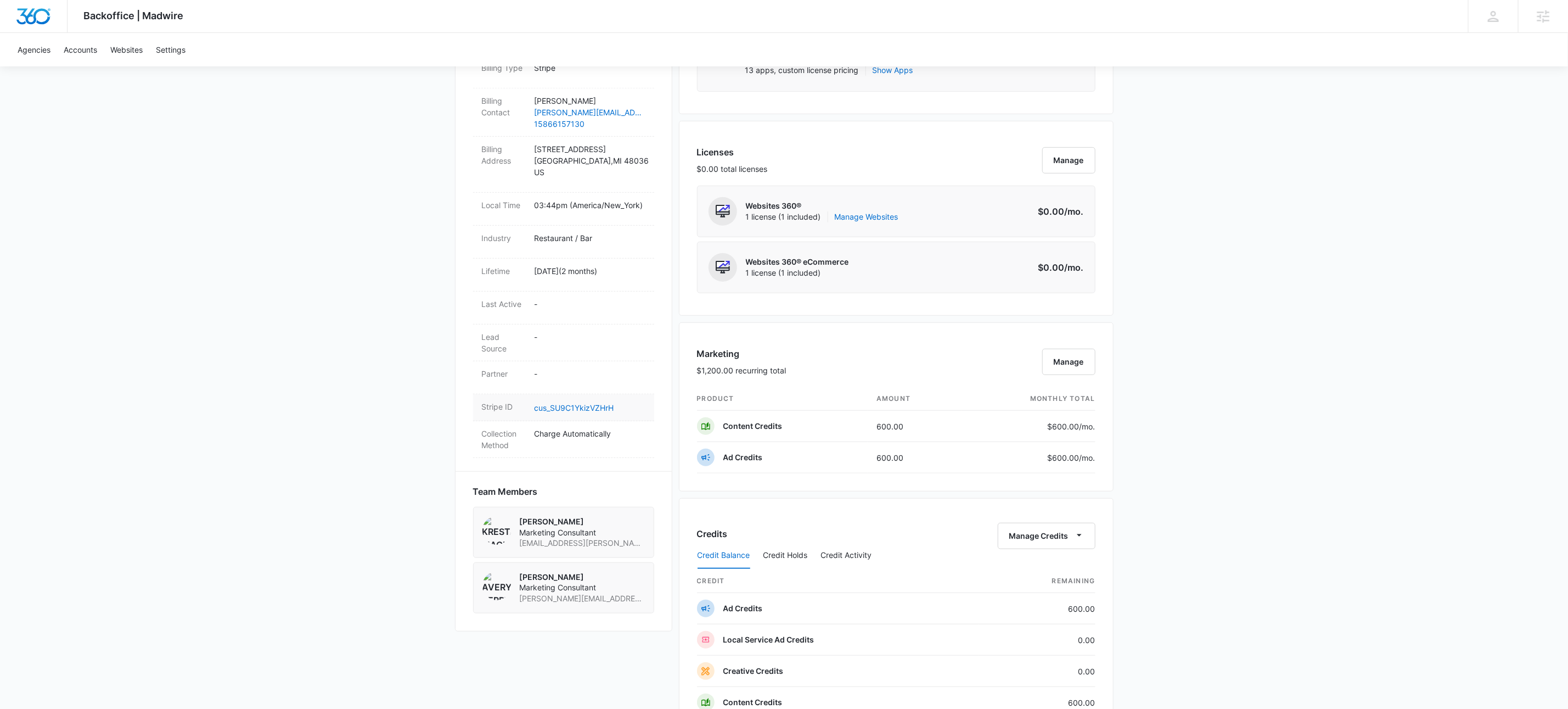
click at [583, 400] on dd "cus_SU9C1YkizVZHrH" at bounding box center [590, 407] width 111 height 14
click at [586, 403] on link "cus_SU9C1YkizVZHrH" at bounding box center [574, 408] width 80 height 9
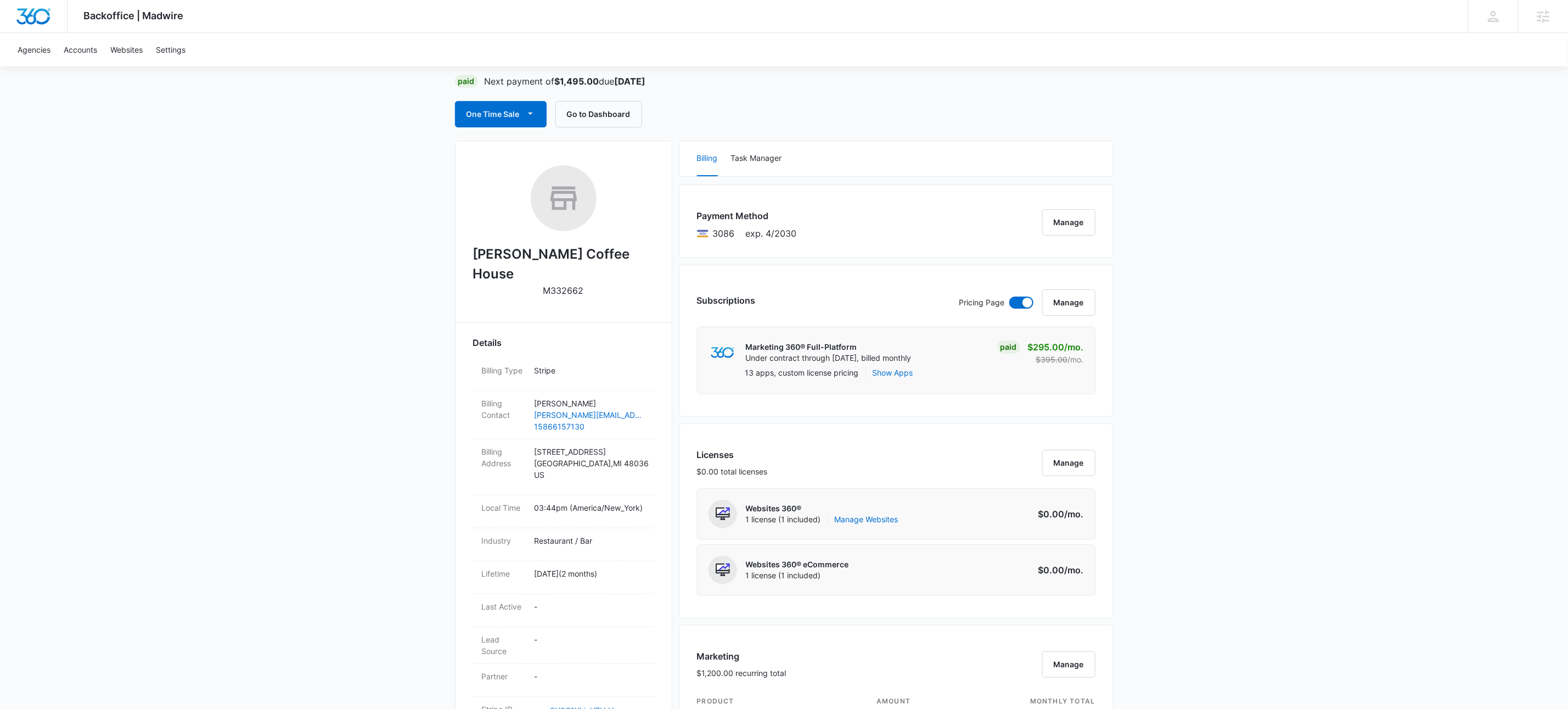
scroll to position [0, 0]
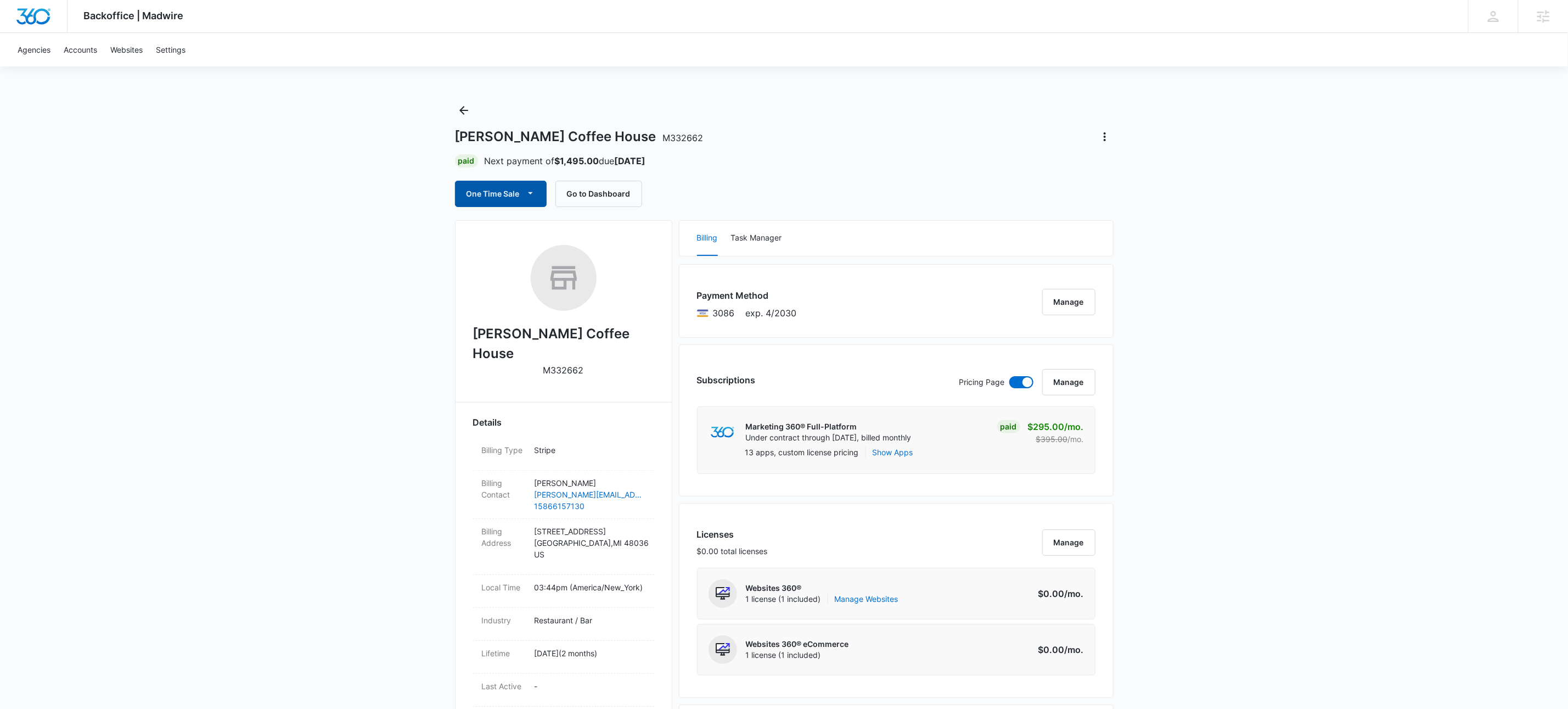
click at [535, 199] on span "button" at bounding box center [531, 193] width 14 height 14
click at [528, 233] on div "Run One-Time Payment" at bounding box center [533, 231] width 127 height 12
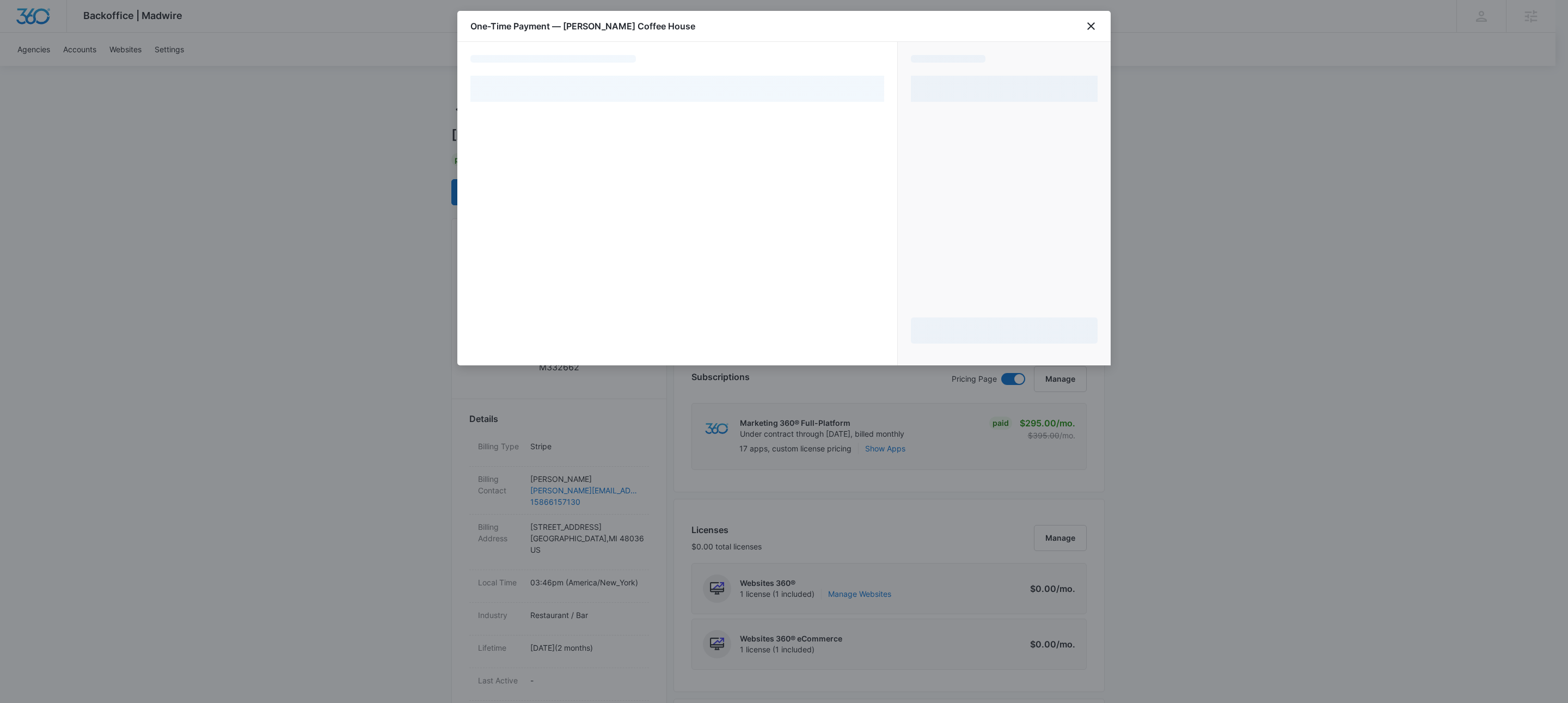
select select "pm_1S5t1WA4n8RTgNjUrugDS7CE"
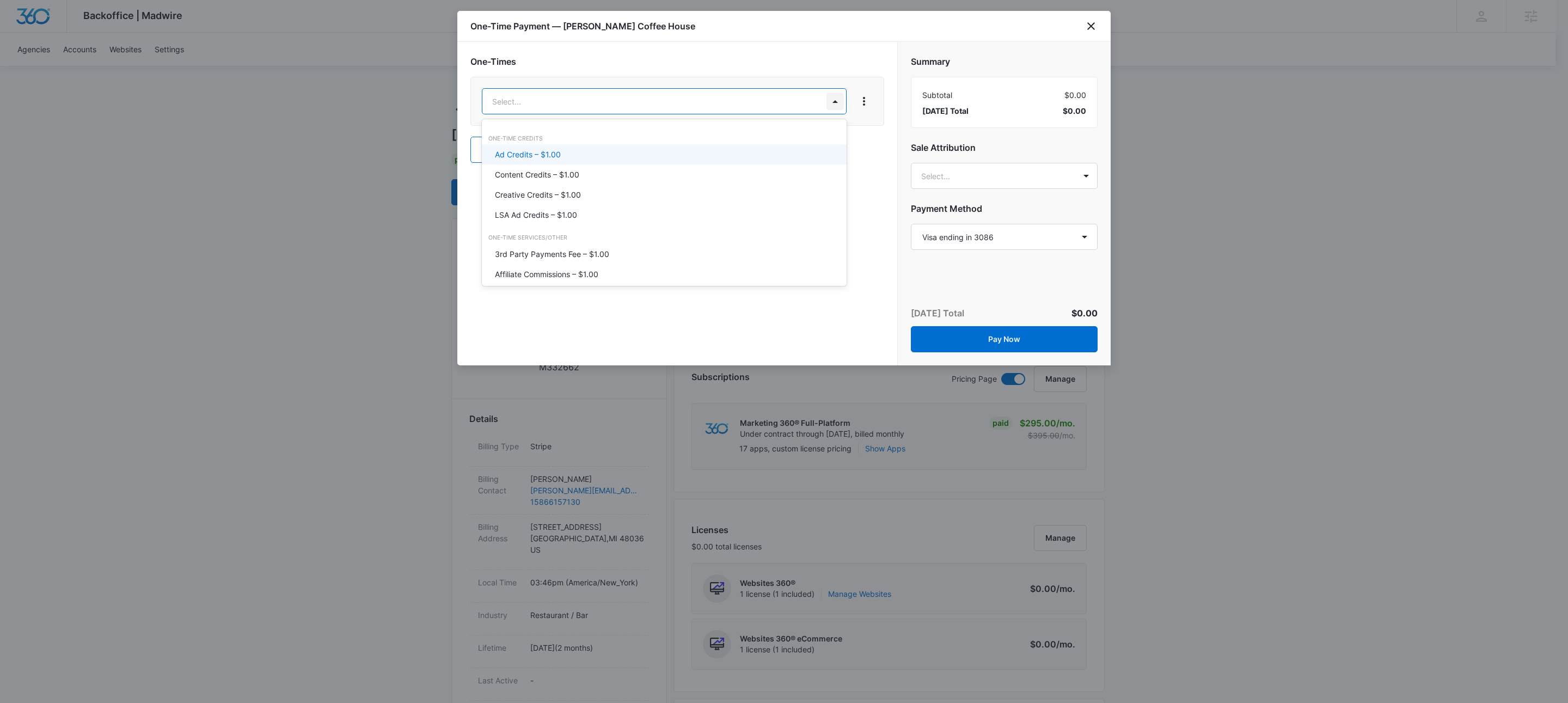
click at [819, 63] on div at bounding box center [784, 351] width 1568 height 703
click at [581, 158] on div "Ad Credits – $1.00" at bounding box center [662, 154] width 336 height 12
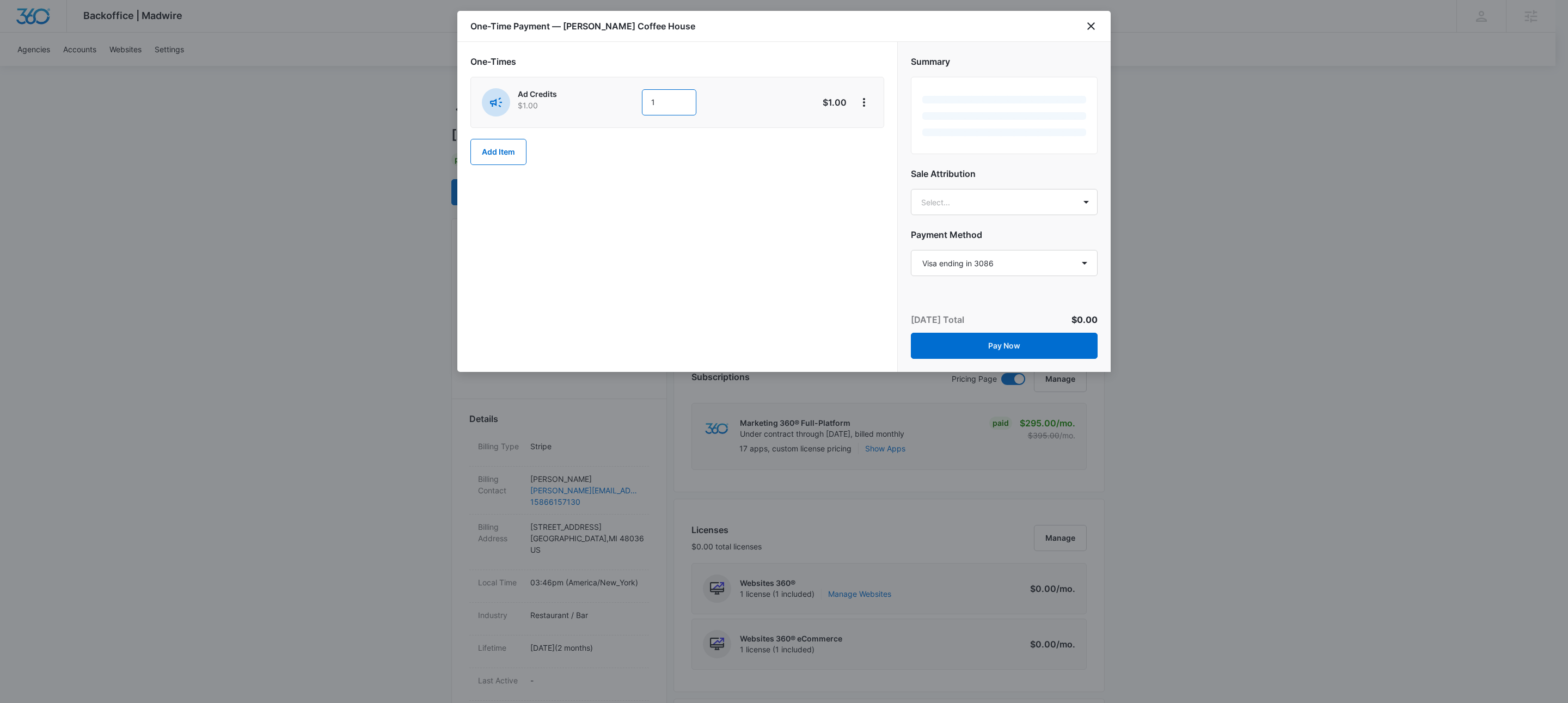
click at [685, 99] on input "1" at bounding box center [669, 102] width 54 height 26
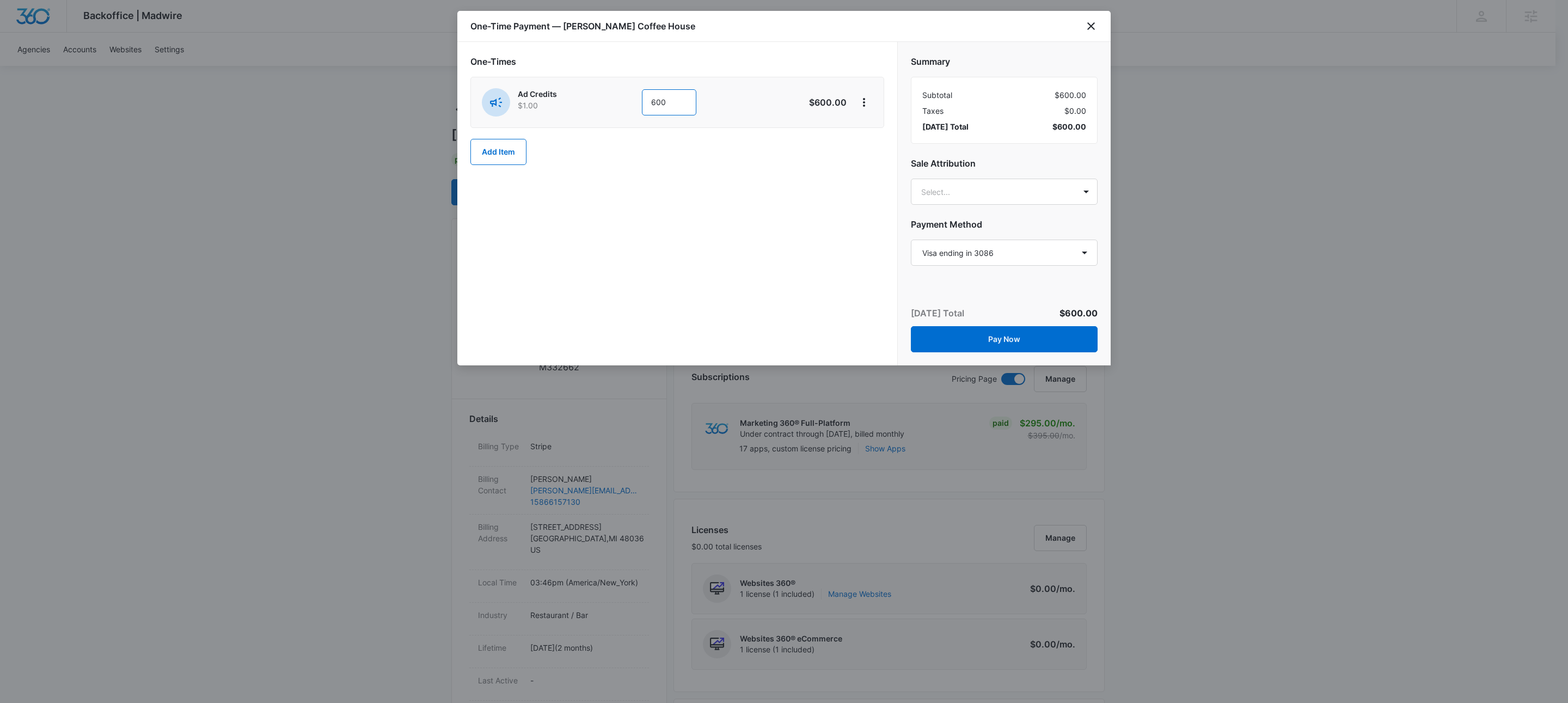
type input "600"
click at [749, 58] on h2 "One-Times" at bounding box center [678, 61] width 414 height 14
click at [866, 99] on icon "View More" at bounding box center [864, 102] width 14 height 14
click at [879, 131] on div "Add Discount" at bounding box center [892, 134] width 48 height 7
click at [666, 177] on div at bounding box center [662, 172] width 339 height 14
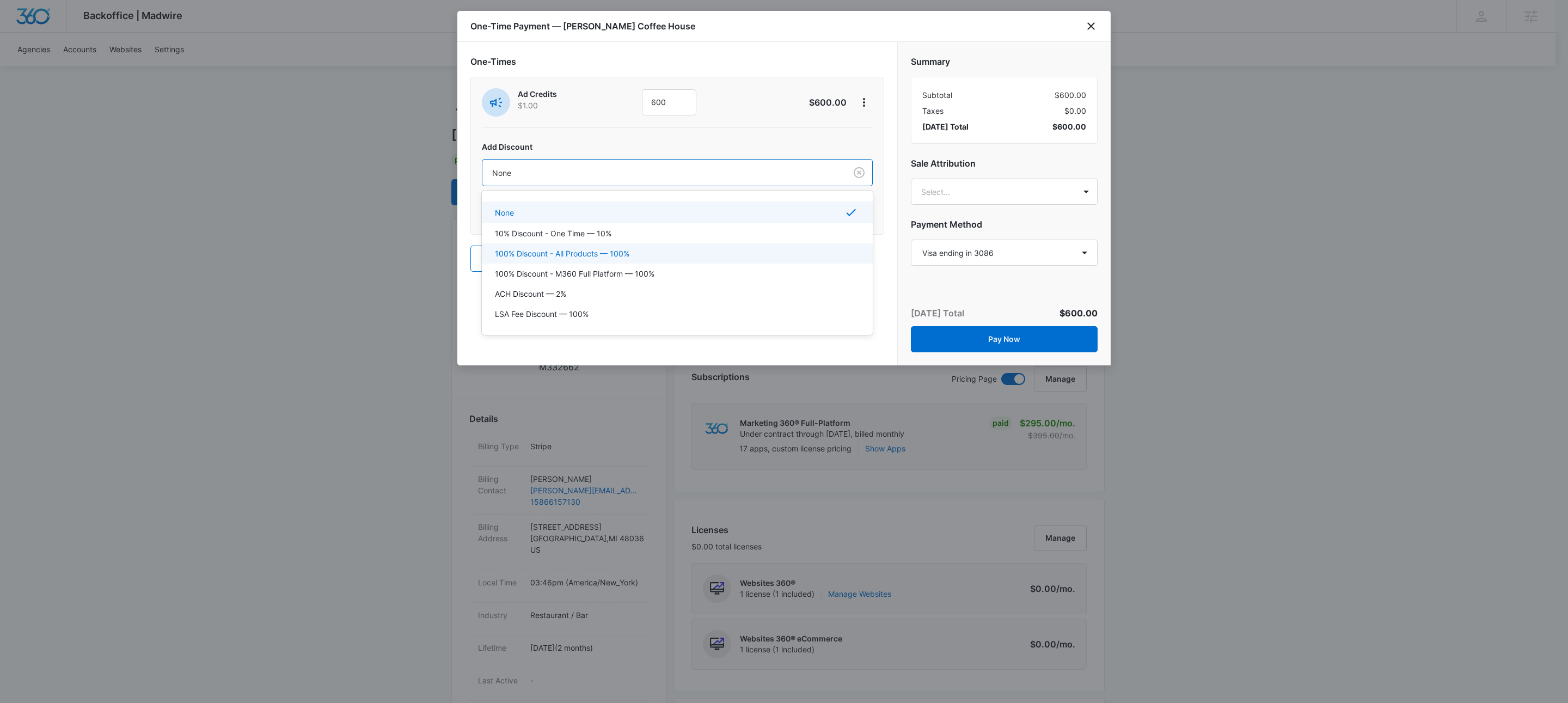
drag, startPoint x: 640, startPoint y: 251, endPoint x: 768, endPoint y: 221, distance: 131.5
click at [640, 251] on div "100% Discount - All Products — 100%" at bounding box center [676, 253] width 363 height 12
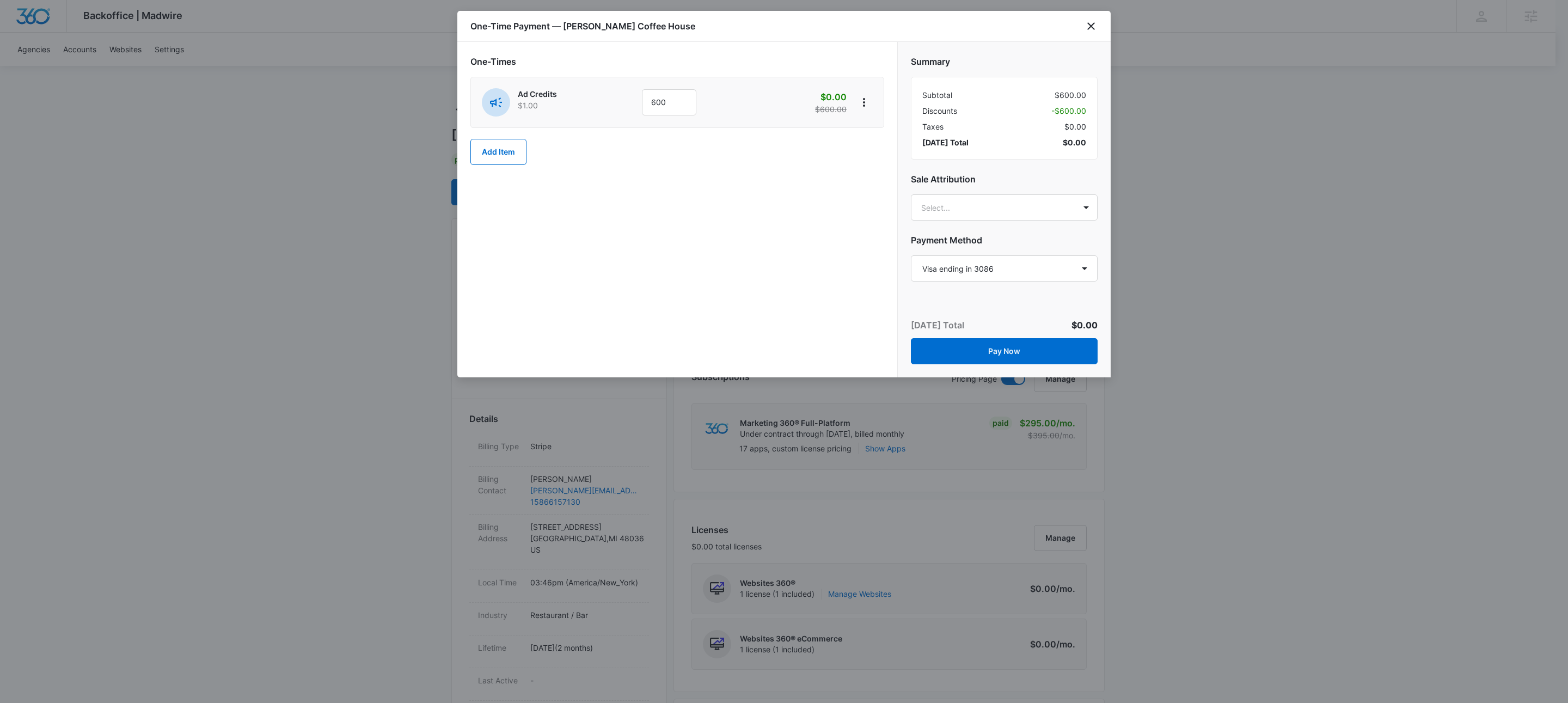
click at [752, 257] on div "One-Times Ad Credits $1.00 600 $0.00 $600.00 Add Item" at bounding box center [677, 210] width 440 height 336
click at [1024, 367] on div "Today’s Total $0.00 Pay Now" at bounding box center [1004, 341] width 212 height 72
click at [1022, 360] on button "Pay Now" at bounding box center [1004, 351] width 186 height 26
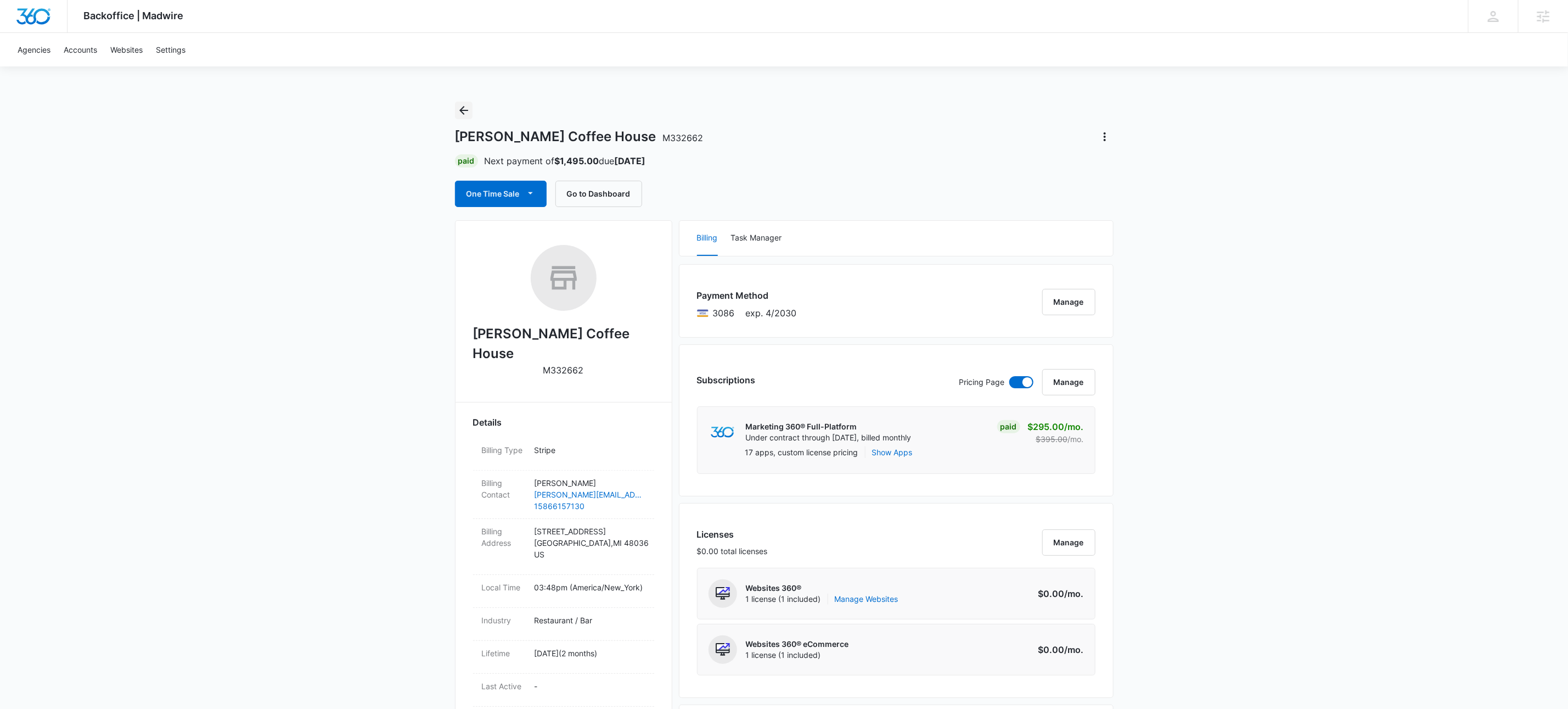
click at [461, 109] on icon "Back" at bounding box center [464, 110] width 14 height 14
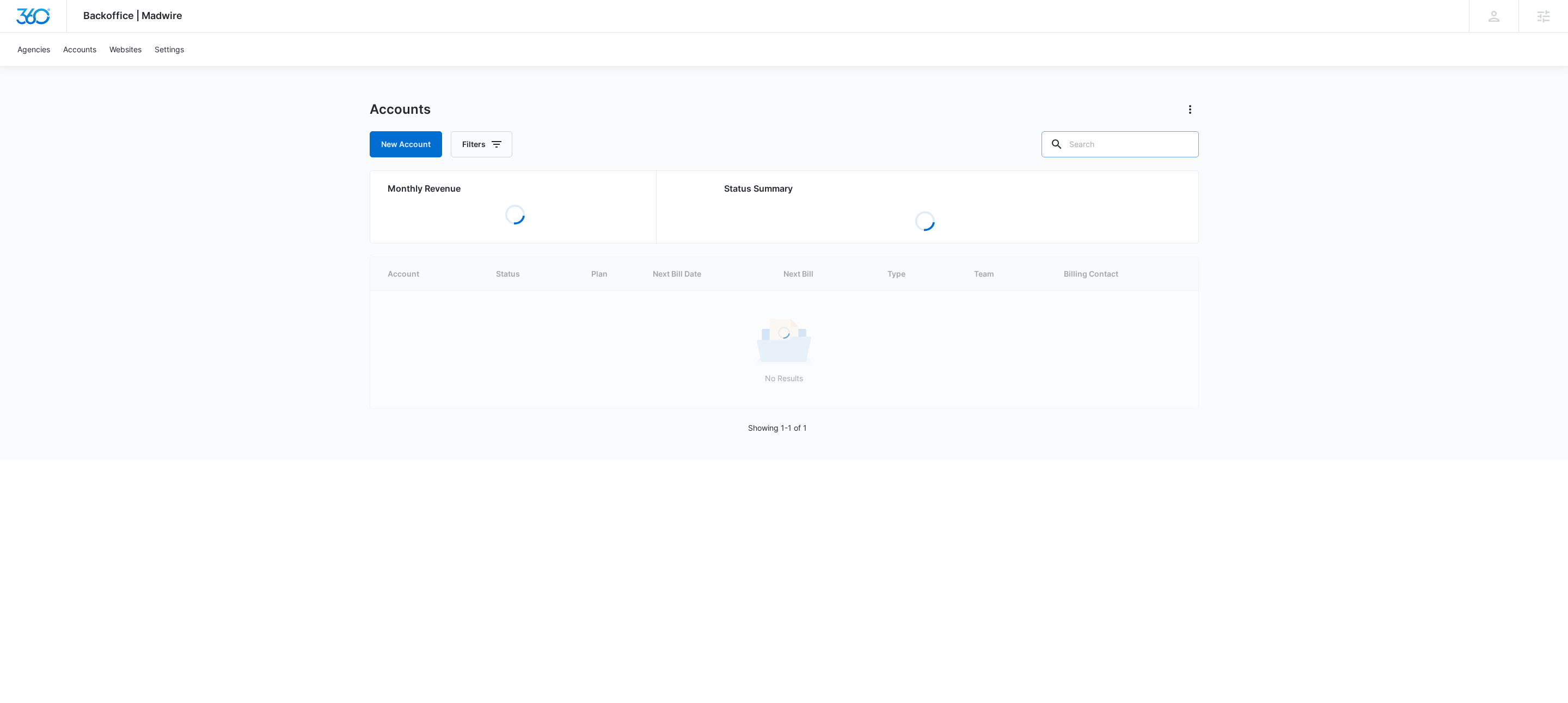
click at [1137, 141] on input "text" at bounding box center [1120, 144] width 158 height 26
type input "m324439"
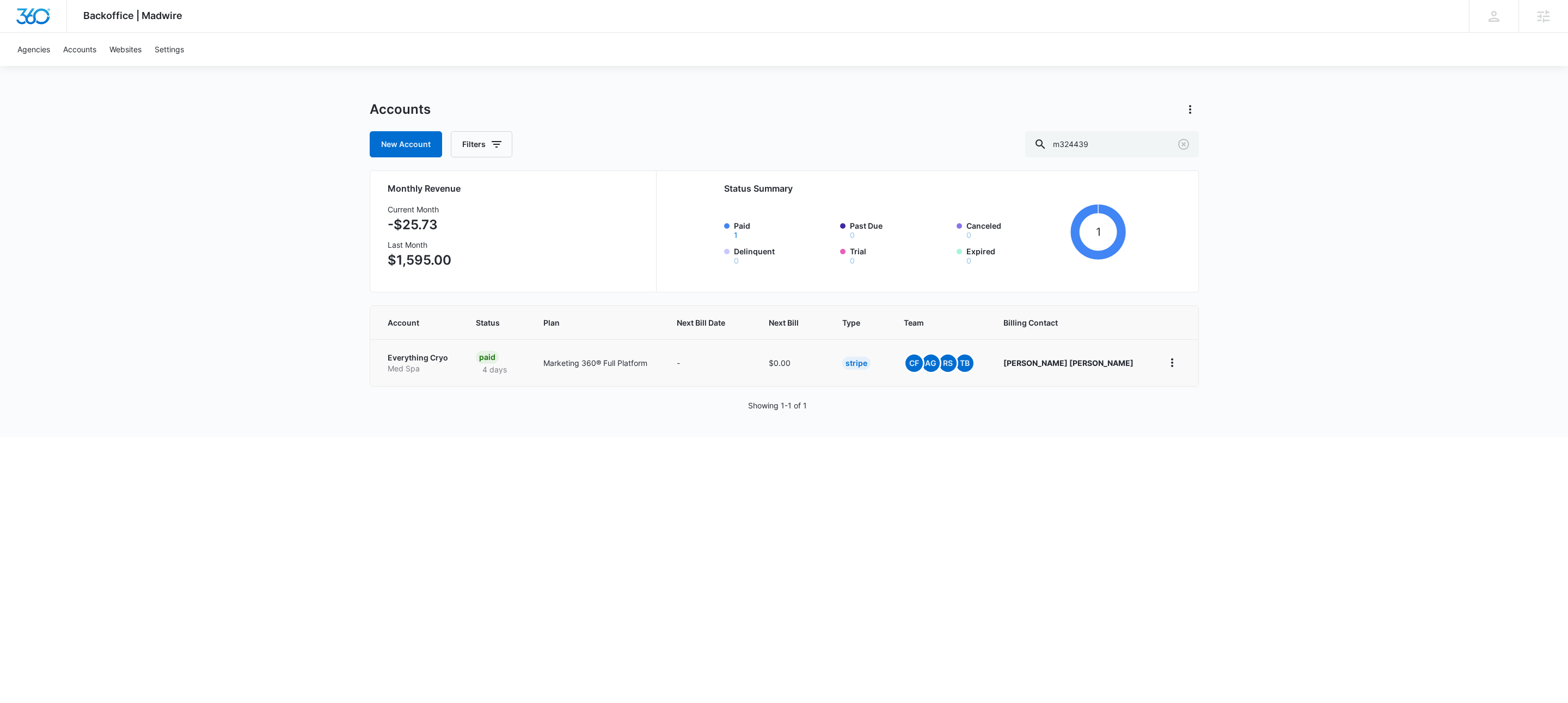
click at [427, 359] on p "Everything Cryo" at bounding box center [419, 357] width 63 height 11
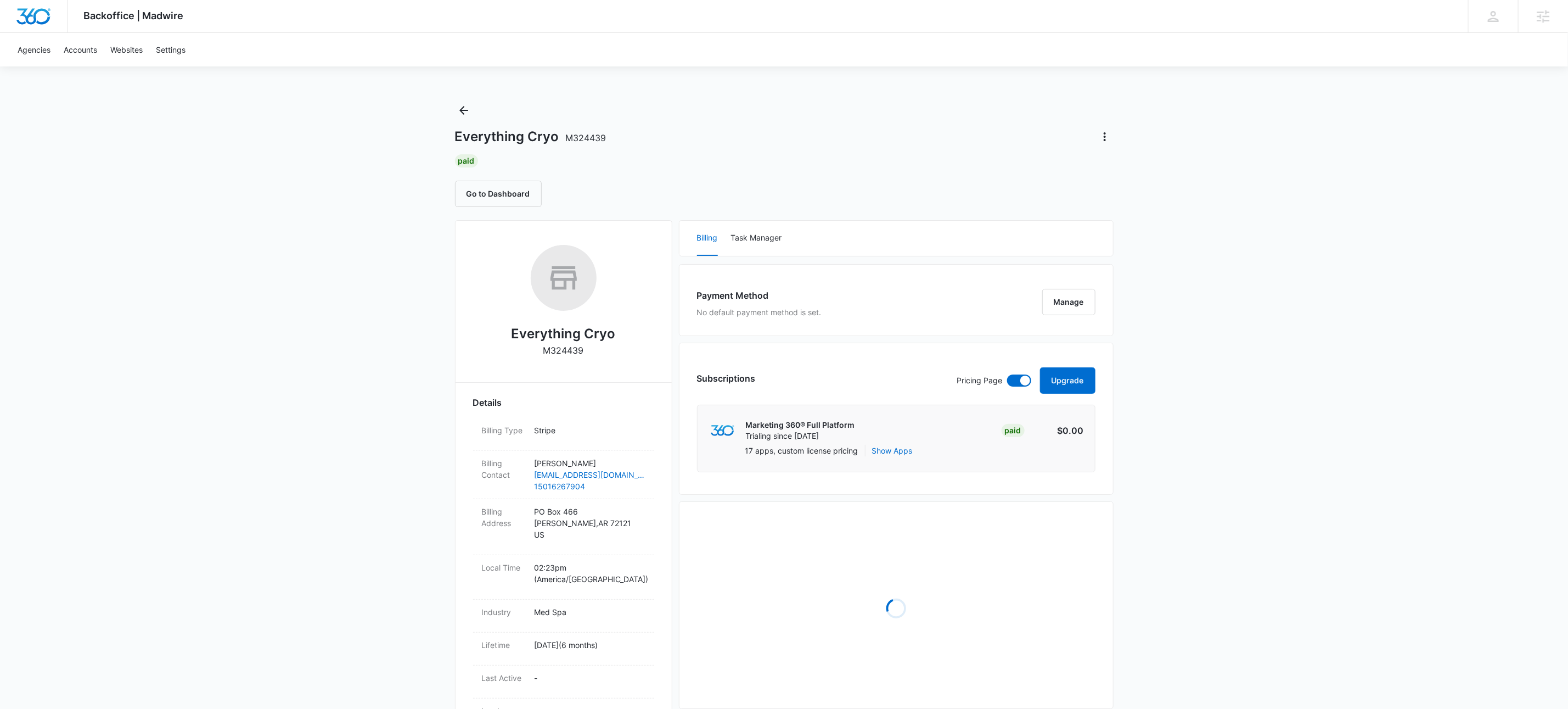
click at [576, 350] on p "M324439" at bounding box center [564, 350] width 41 height 14
copy p "M324439"
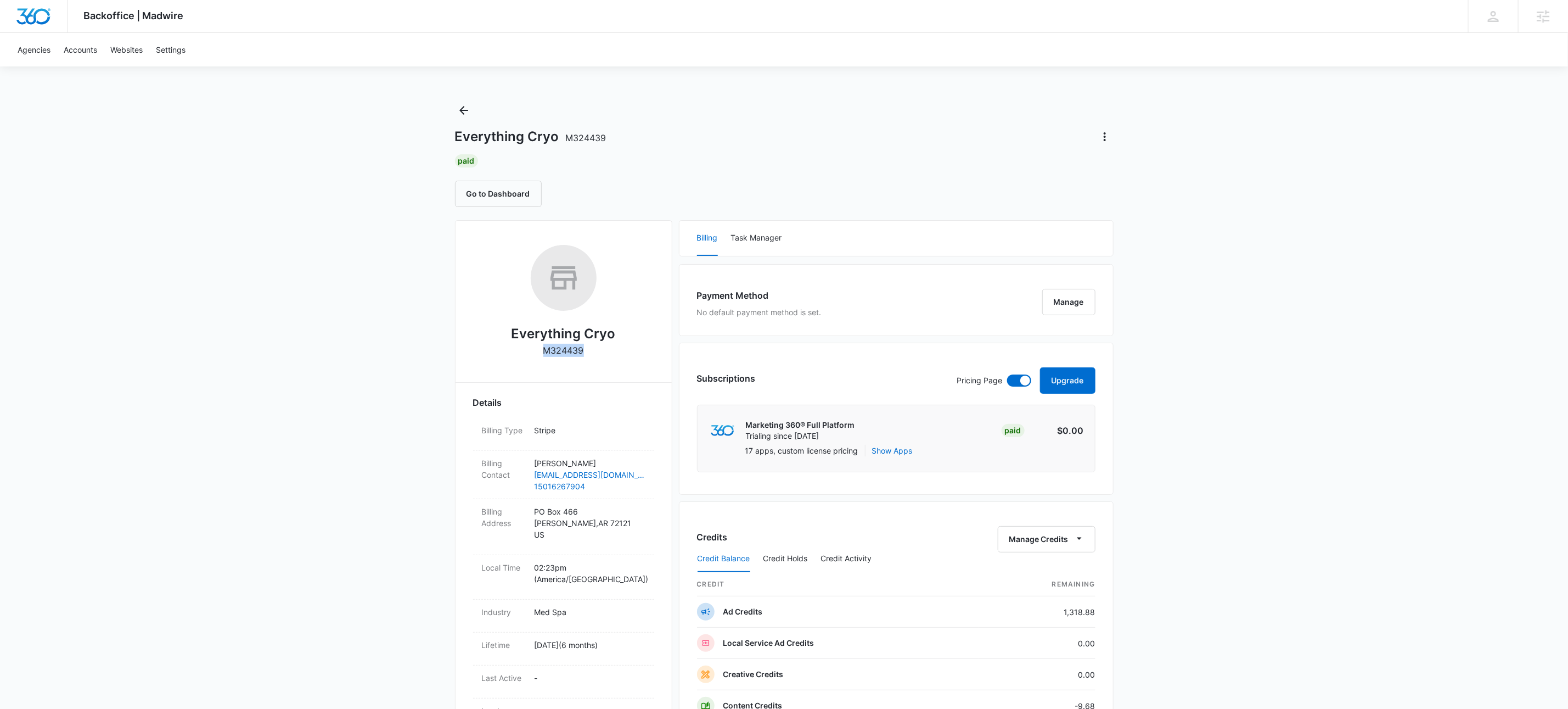
click at [566, 349] on p "M324439" at bounding box center [564, 350] width 41 height 14
click at [568, 350] on p "M324439" at bounding box center [564, 350] width 41 height 14
copy p "M324439"
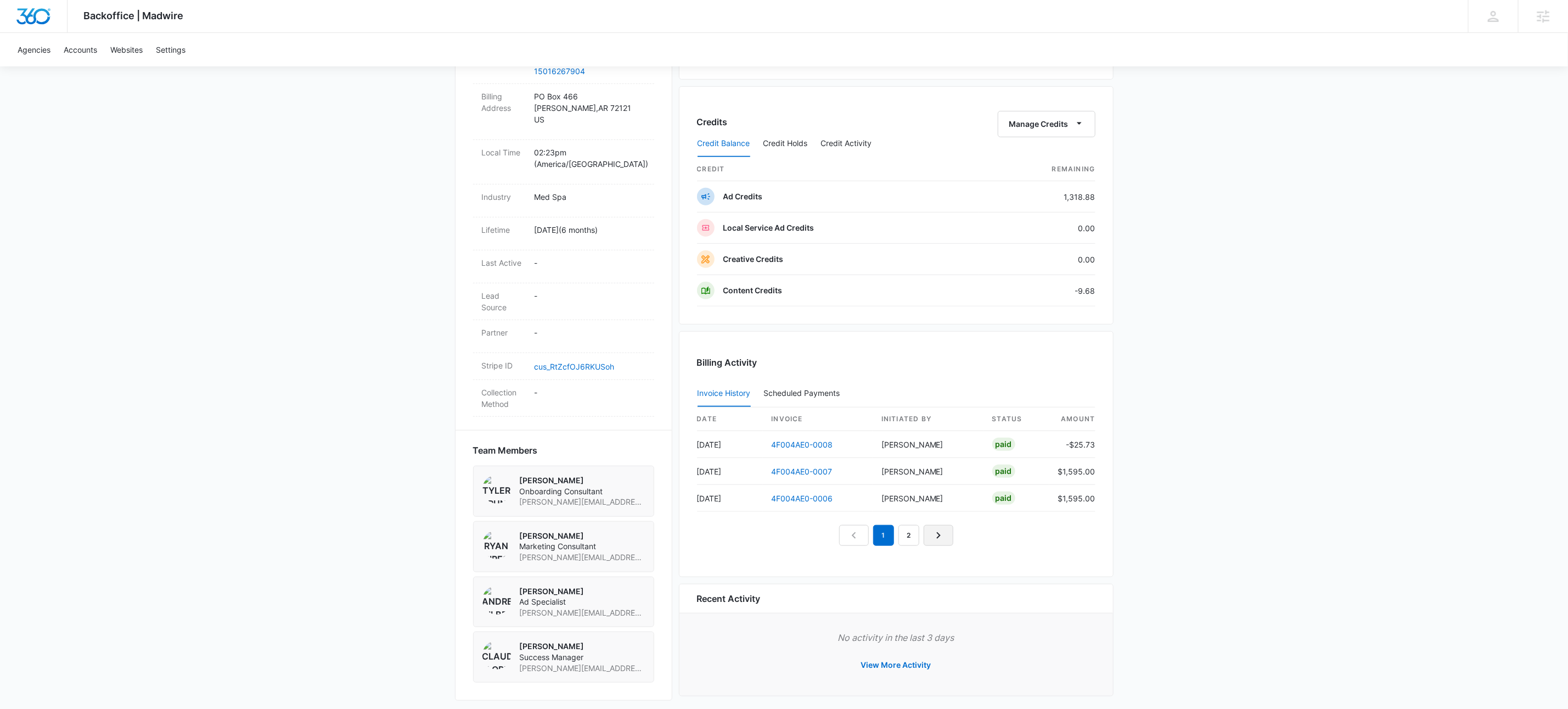
scroll to position [428, 0]
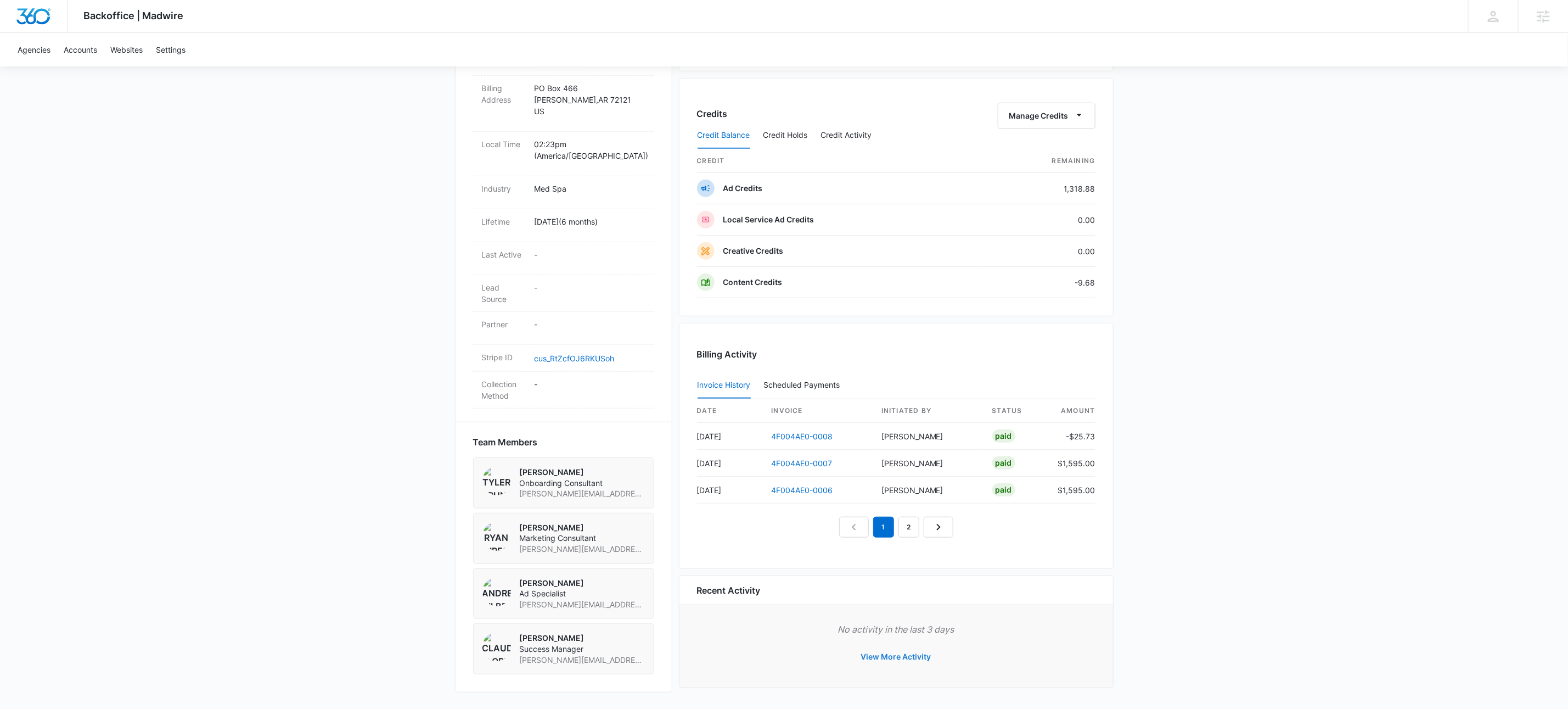
click at [868, 658] on button "View More Activity" at bounding box center [897, 656] width 93 height 26
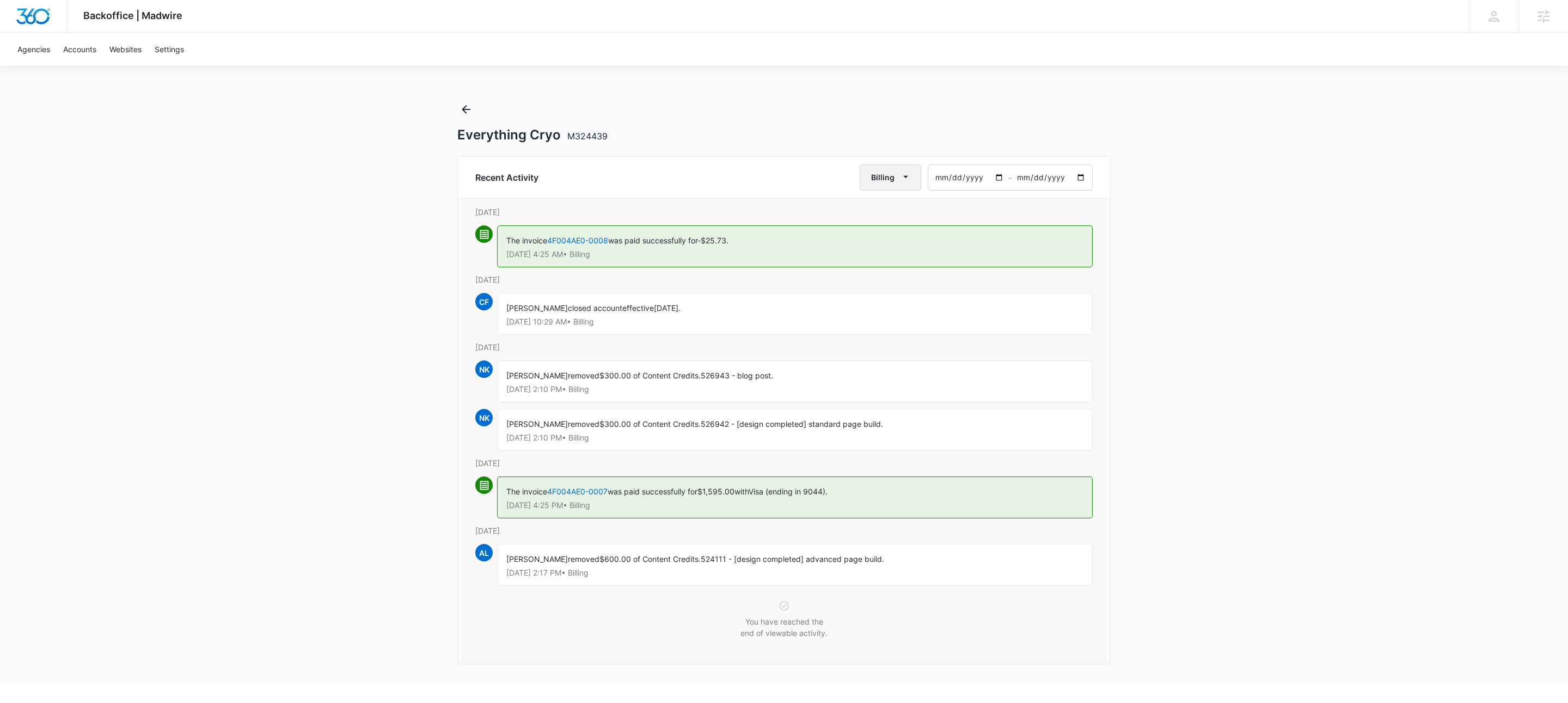
click at [910, 172] on icon "button" at bounding box center [906, 176] width 12 height 12
click at [914, 212] on div "All Activities" at bounding box center [895, 212] width 42 height 7
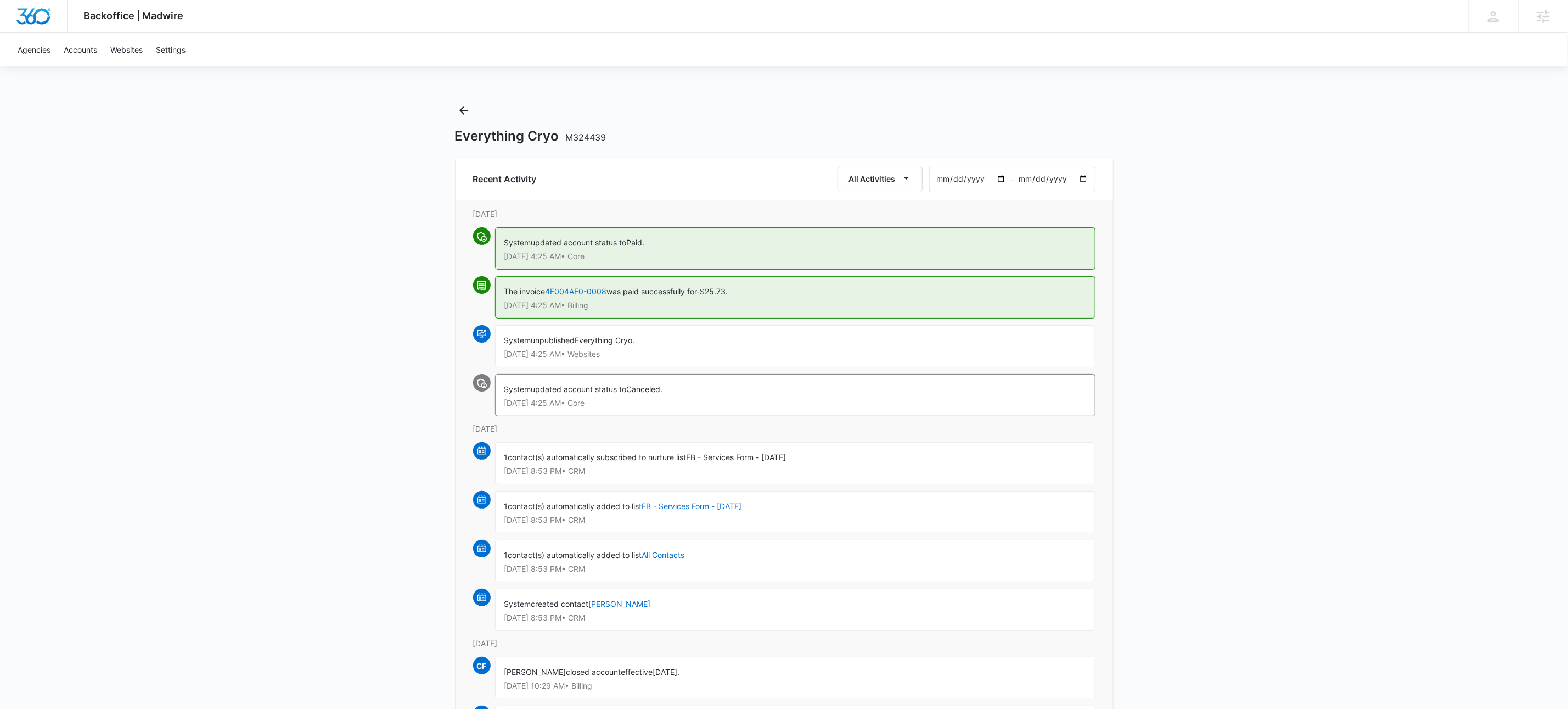
scroll to position [4, 0]
click at [460, 117] on div "Everything Cryo M324439" at bounding box center [784, 119] width 659 height 43
click at [462, 108] on icon "Back" at bounding box center [464, 107] width 14 height 14
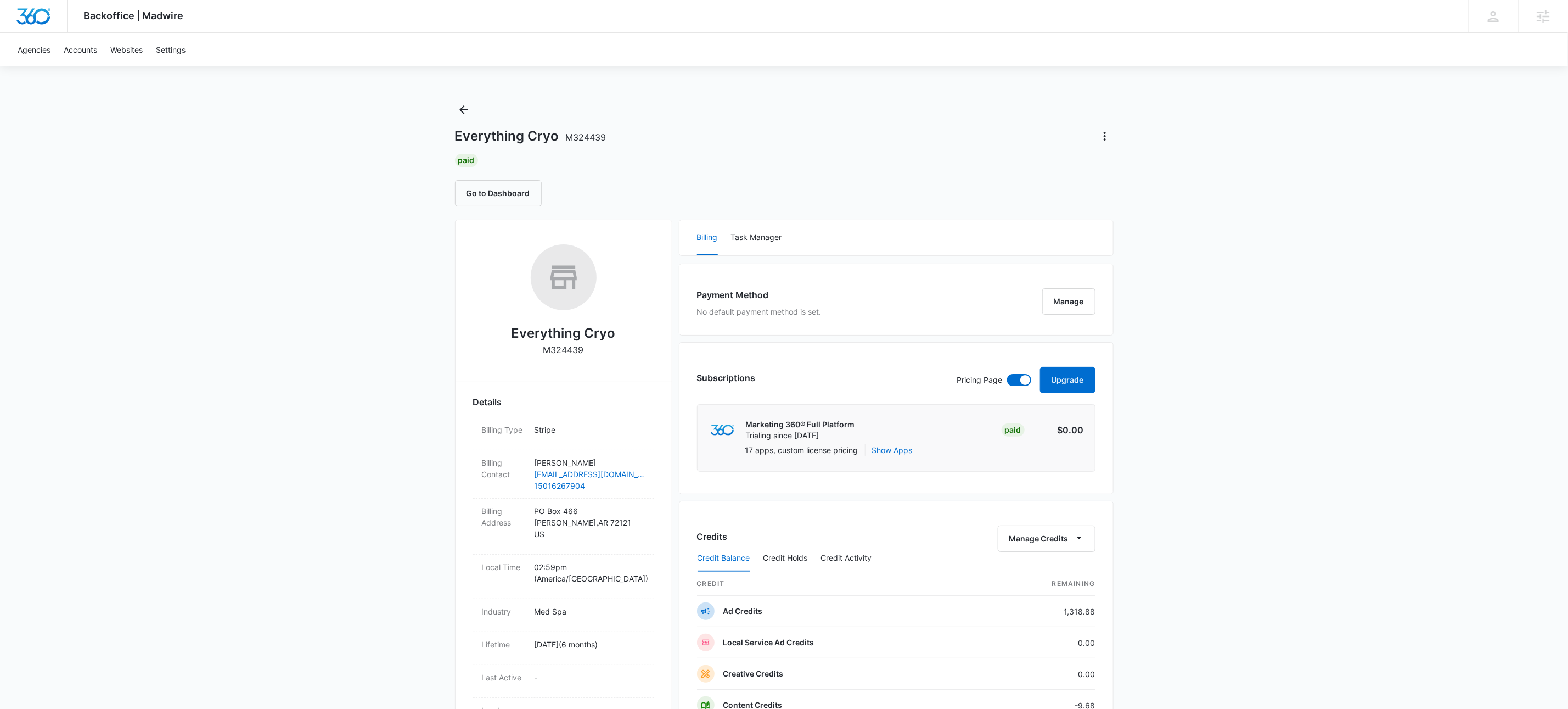
scroll to position [428, 0]
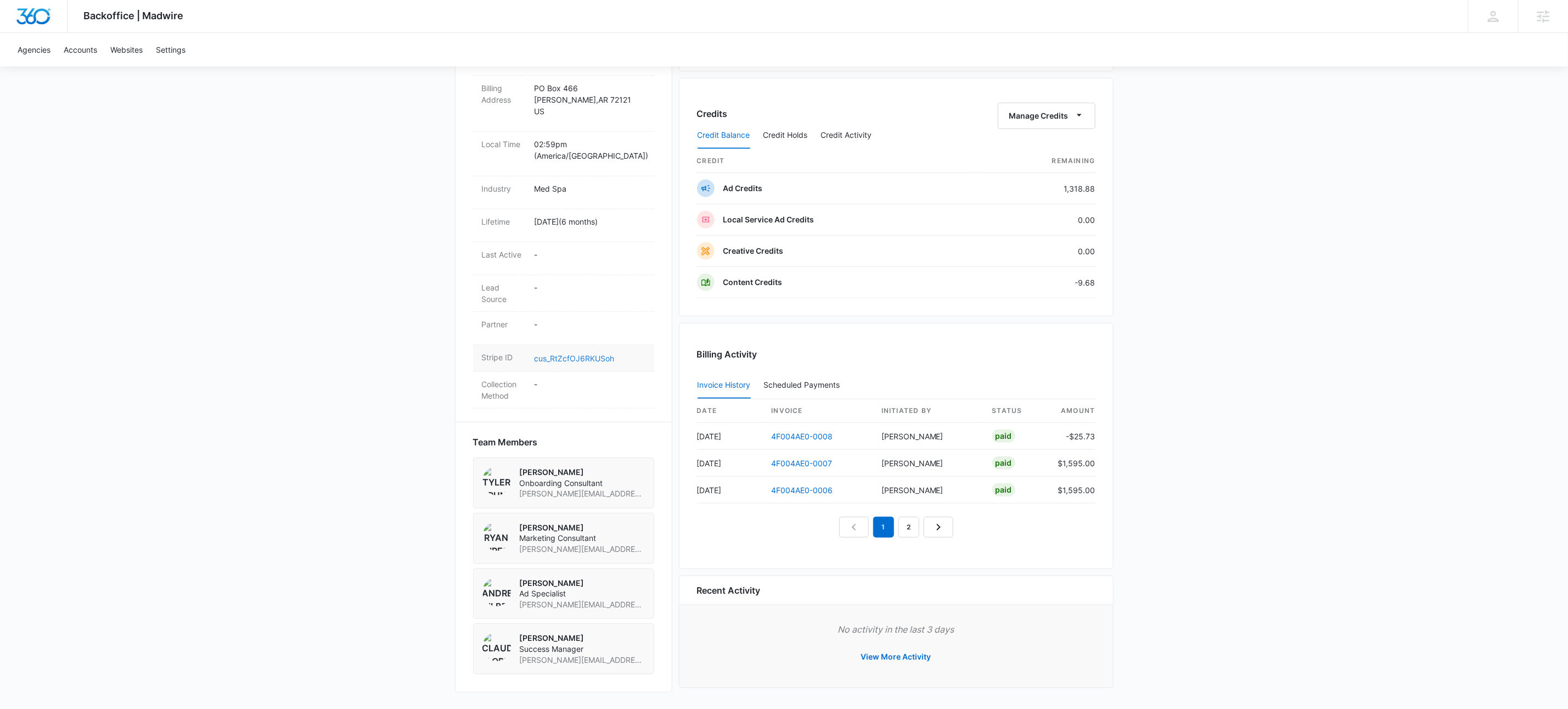
click at [591, 353] on link "cus_RtZcfOJ6RKUSoh" at bounding box center [574, 358] width 80 height 9
